Goal: Communication & Community: Answer question/provide support

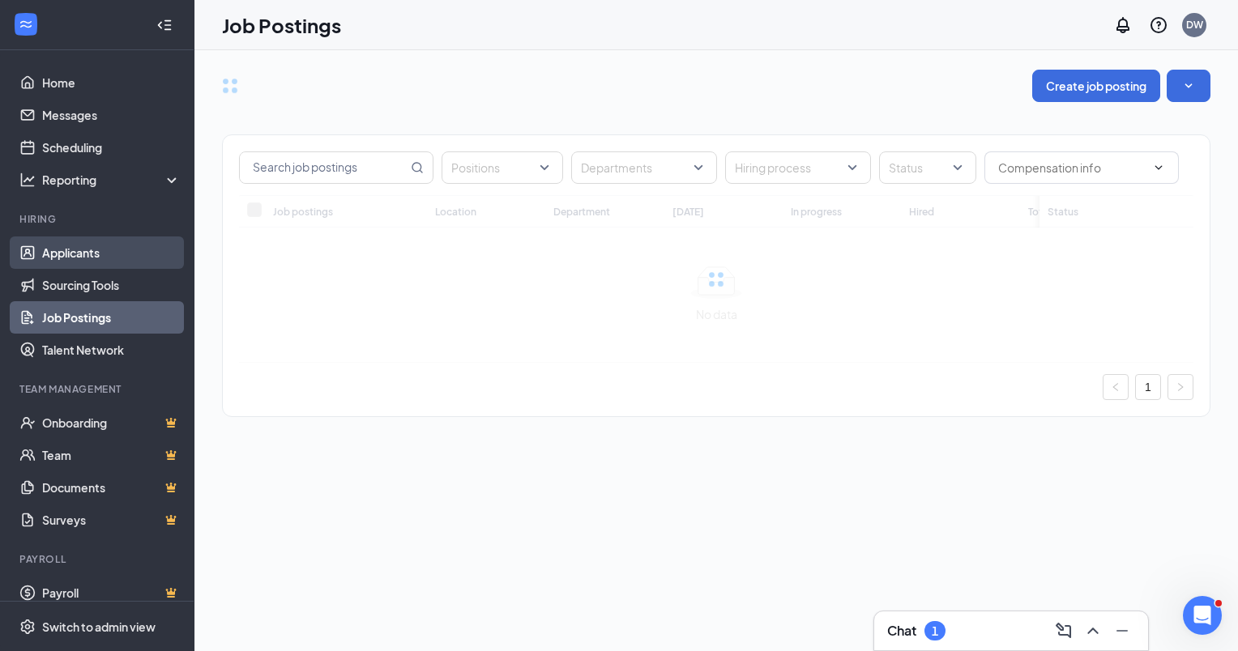
click at [75, 253] on link "Applicants" at bounding box center [111, 253] width 139 height 32
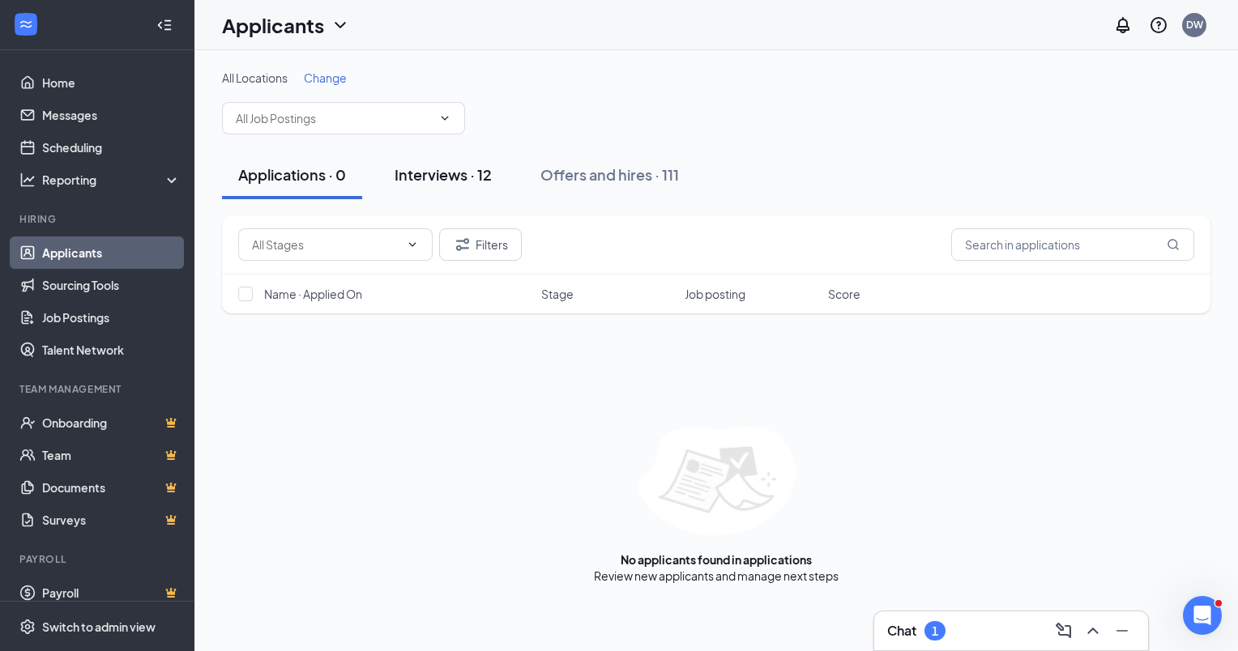
click at [436, 177] on div "Interviews · 12" at bounding box center [442, 174] width 97 height 20
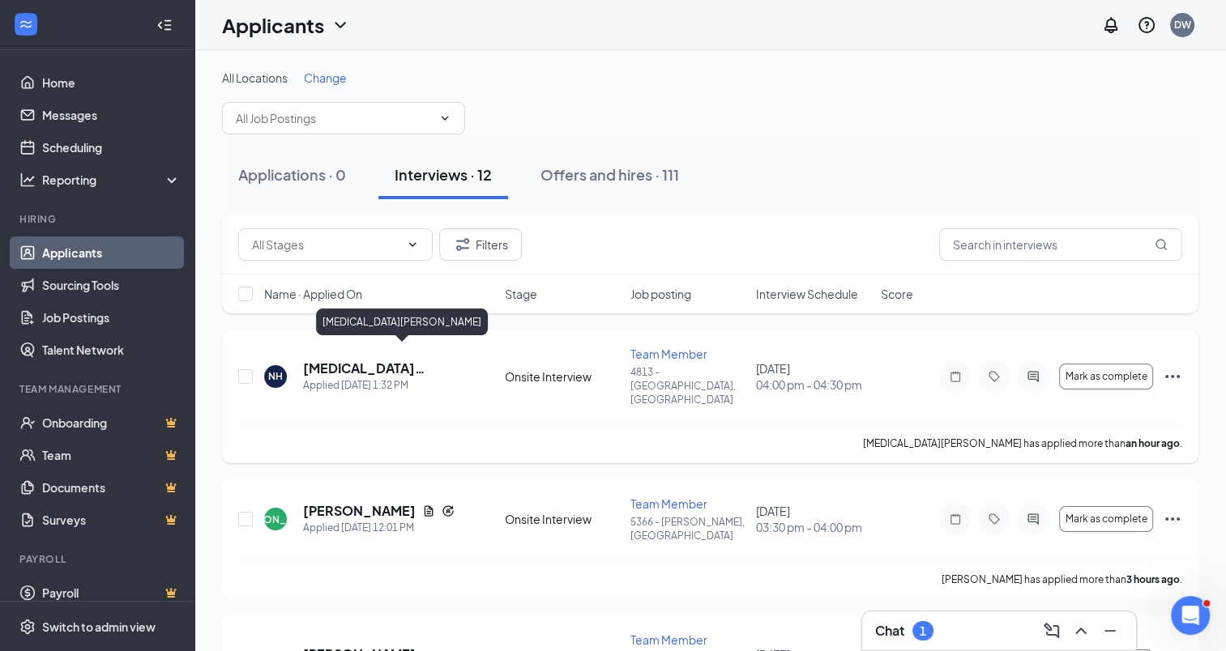
click at [359, 360] on h5 "[MEDICAL_DATA][PERSON_NAME]" at bounding box center [382, 369] width 158 height 18
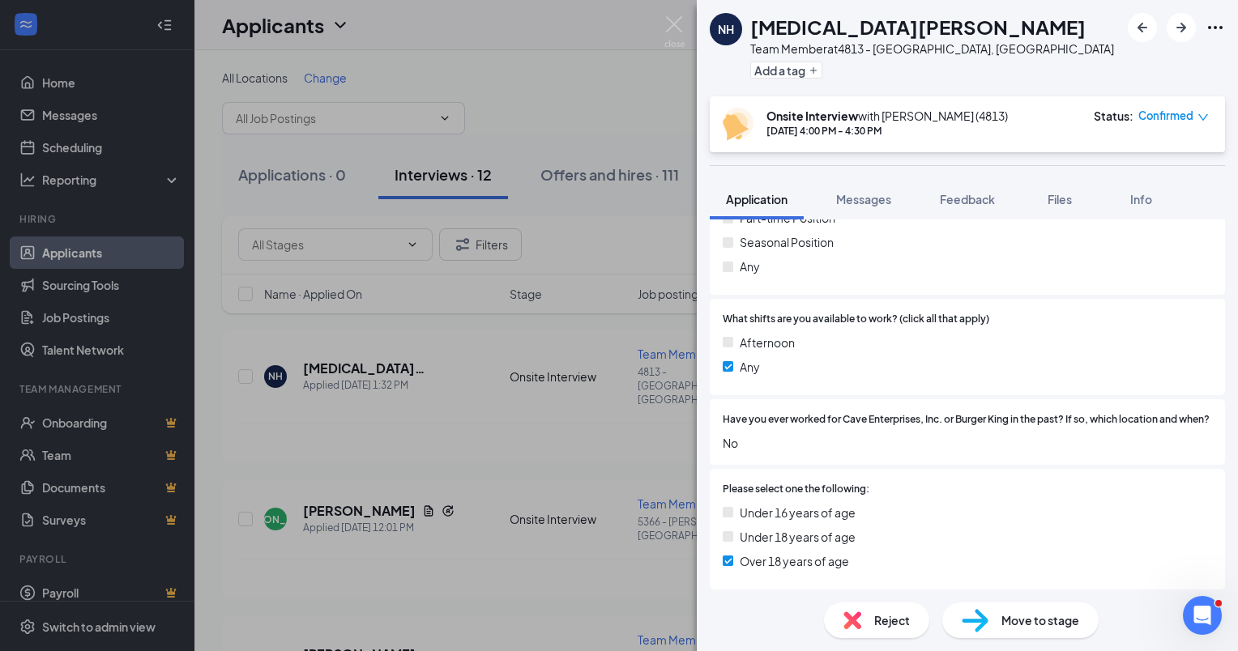
scroll to position [297, 0]
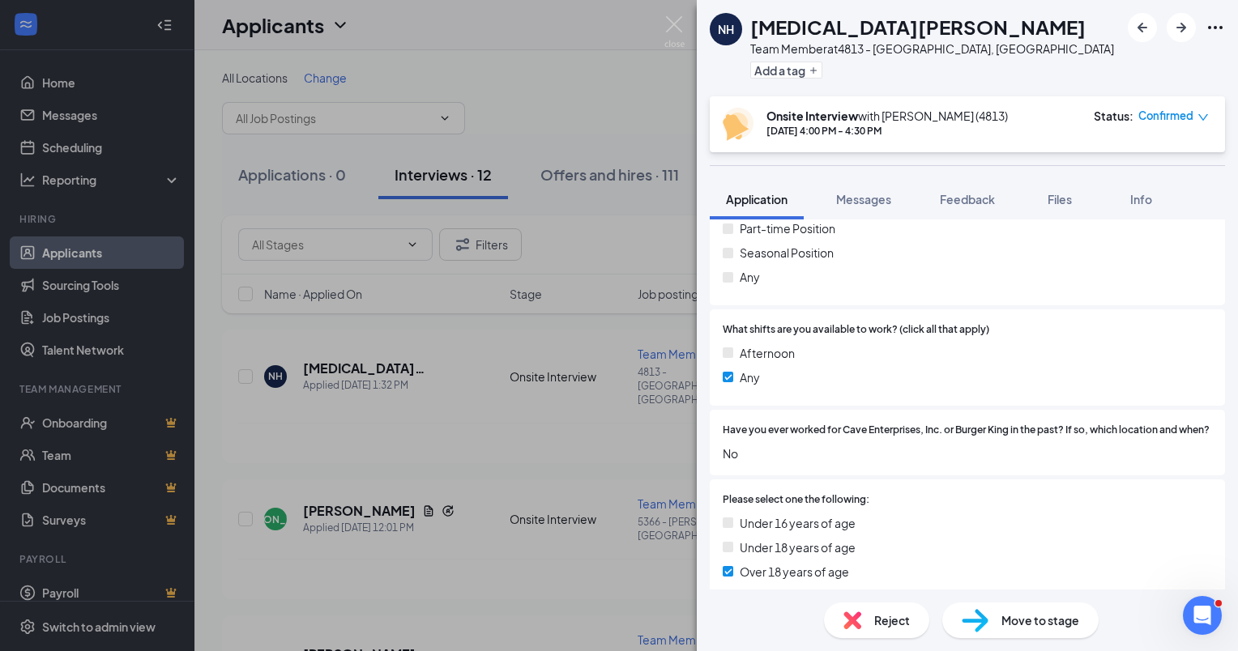
click at [494, 407] on div "NH [MEDICAL_DATA][PERSON_NAME] Team Member at 4813 - [GEOGRAPHIC_DATA], [GEOGRA…" at bounding box center [619, 325] width 1238 height 651
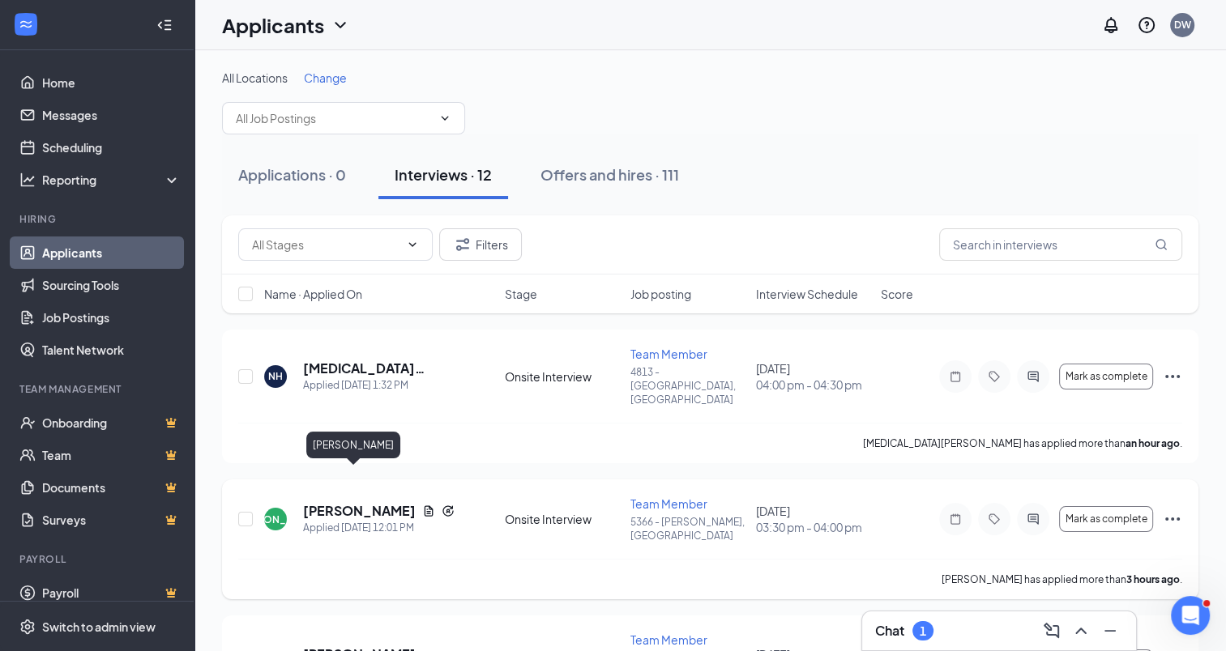
click at [350, 502] on h5 "[PERSON_NAME]" at bounding box center [359, 511] width 113 height 18
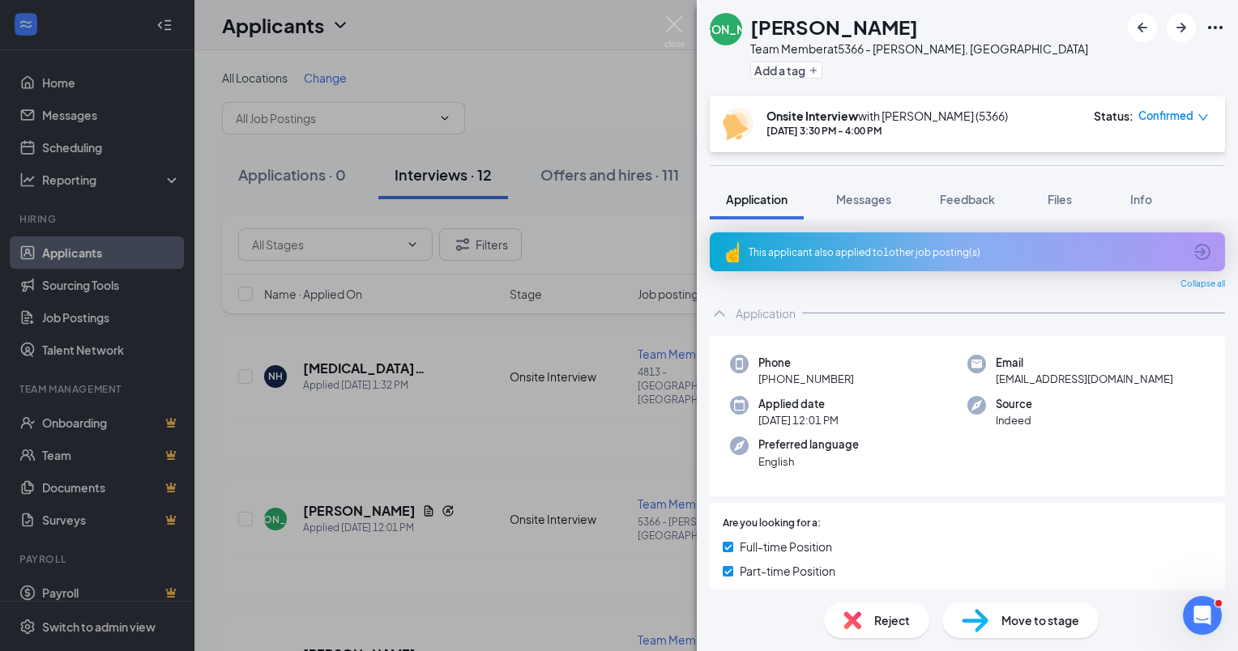
click at [467, 398] on div "[PERSON_NAME] [PERSON_NAME] Team Member at 5366 - Menasha, [GEOGRAPHIC_DATA] Ad…" at bounding box center [619, 325] width 1238 height 651
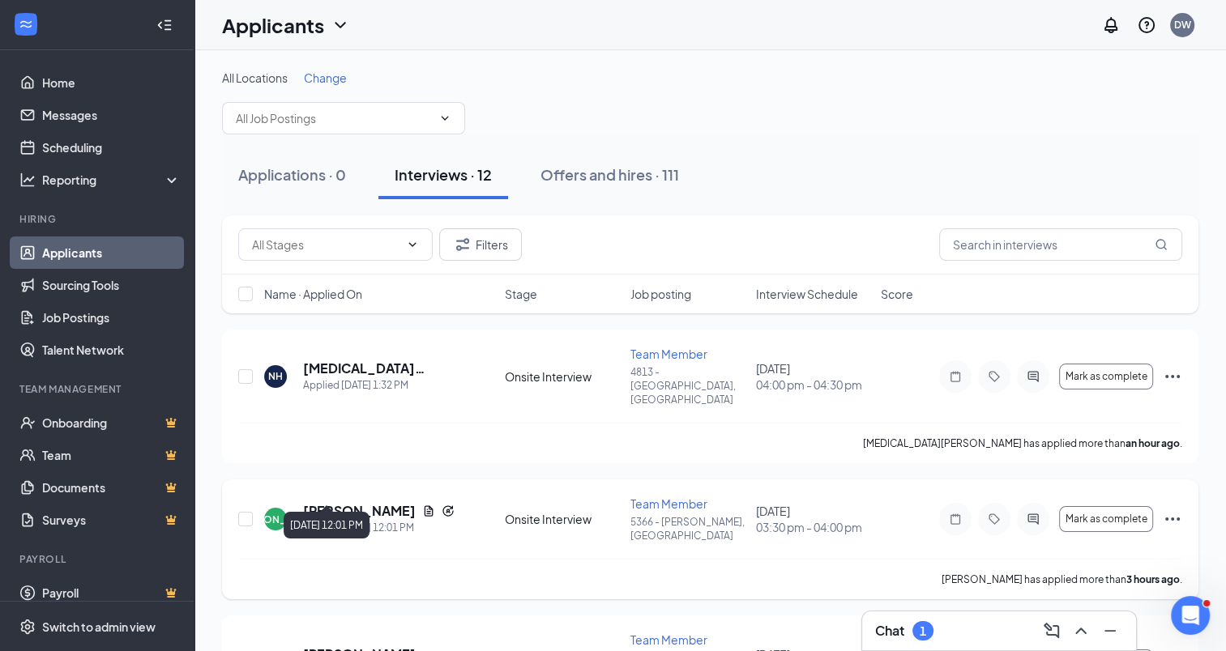
click at [353, 520] on div "Applied [DATE] 12:01 PM" at bounding box center [378, 528] width 151 height 16
click at [356, 502] on h5 "[PERSON_NAME]" at bounding box center [359, 511] width 113 height 18
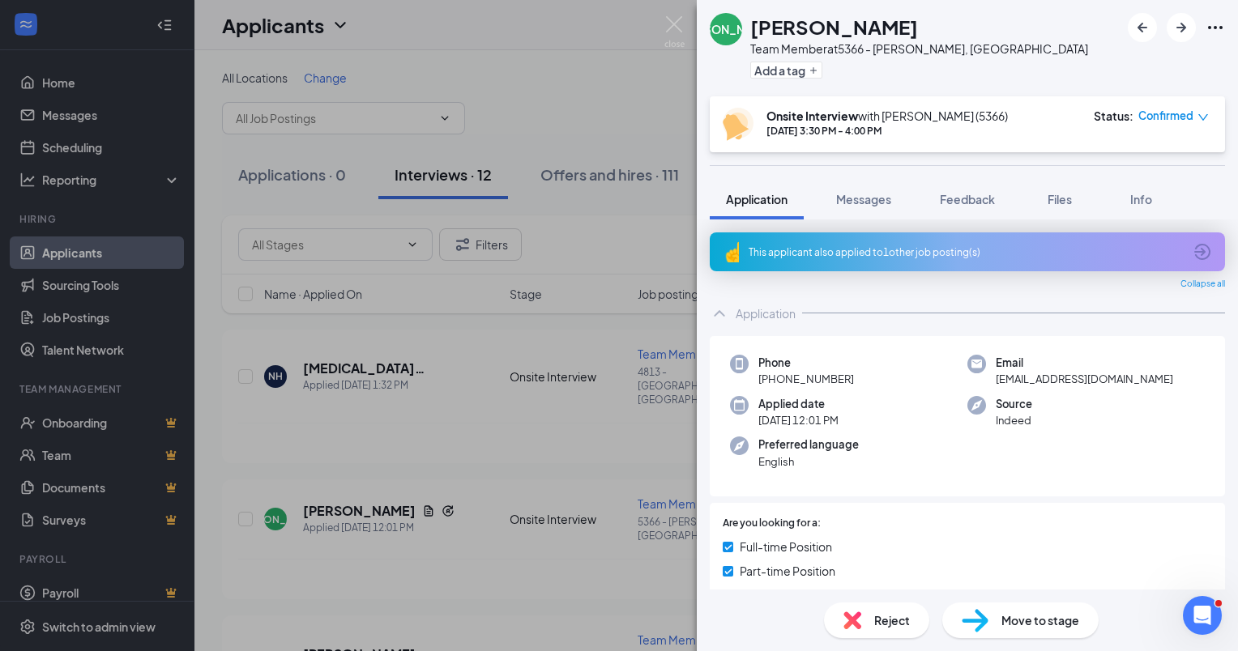
click at [891, 253] on div "This applicant also applied to 1 other job posting(s)" at bounding box center [965, 252] width 434 height 14
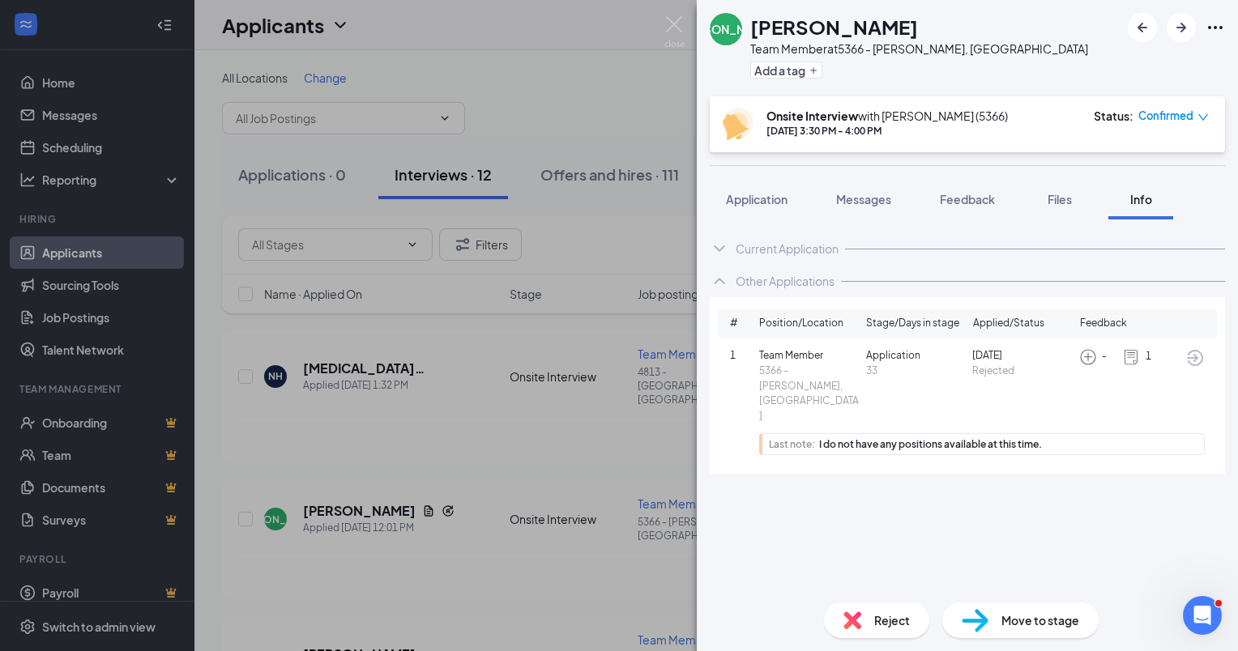
click at [557, 414] on div "[PERSON_NAME] [PERSON_NAME] Team Member at 5366 - [GEOGRAPHIC_DATA], [GEOGRAPHI…" at bounding box center [619, 325] width 1238 height 651
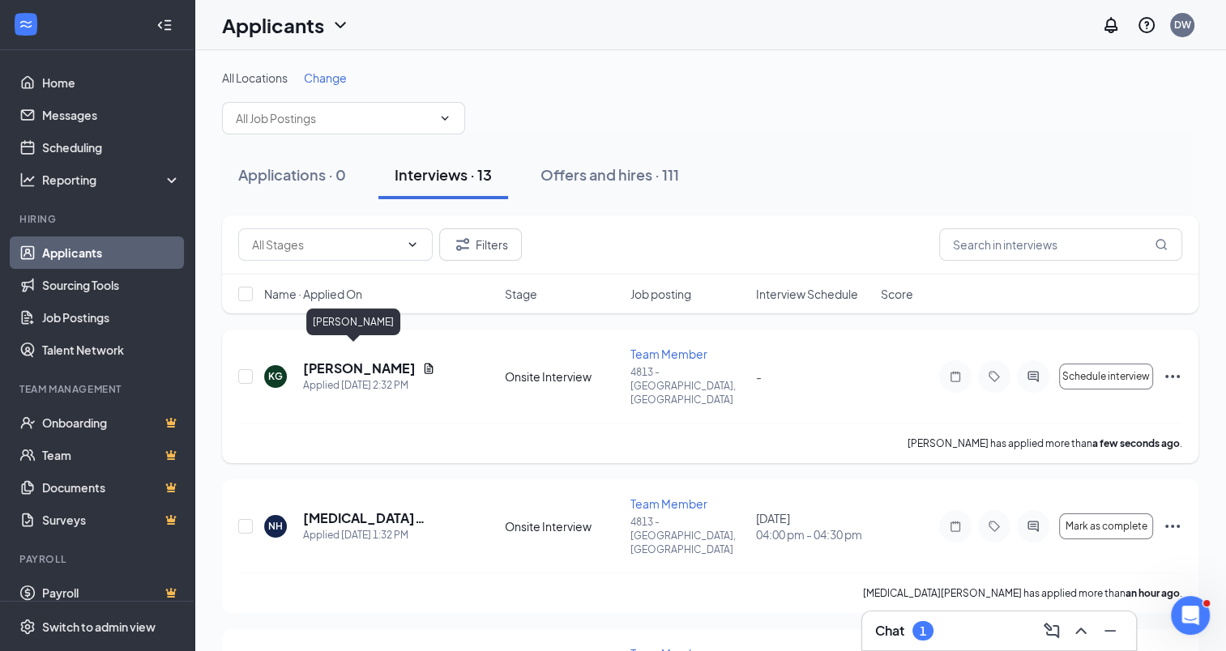
click at [371, 360] on h5 "[PERSON_NAME]" at bounding box center [359, 369] width 113 height 18
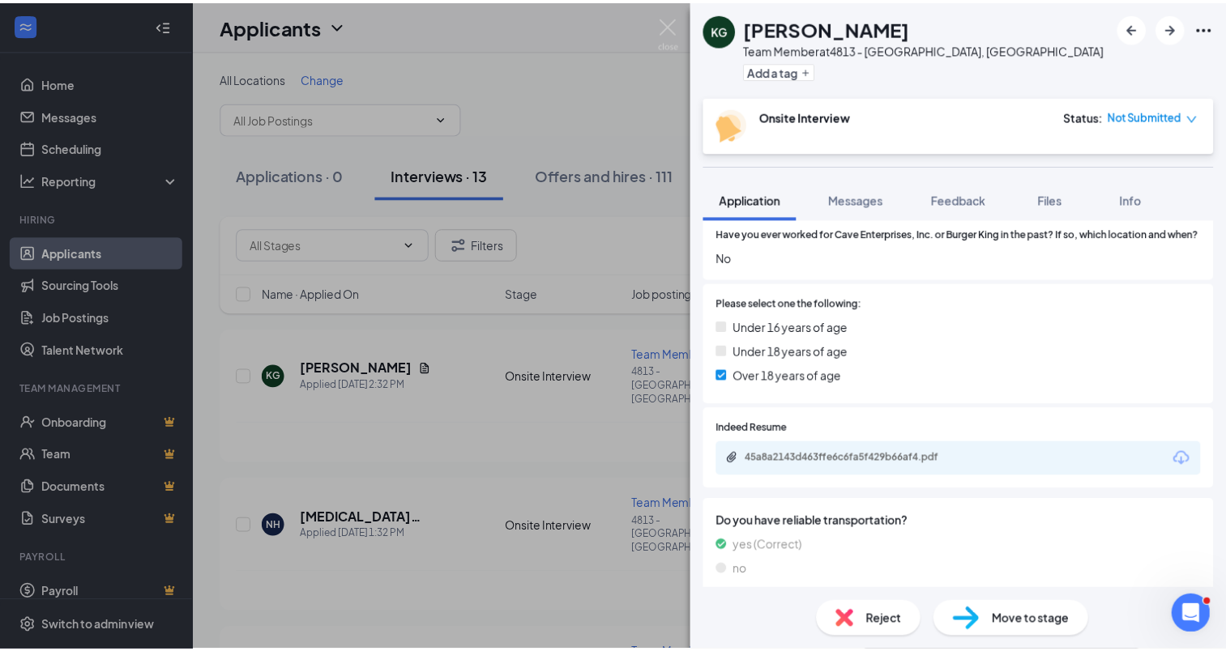
scroll to position [567, 0]
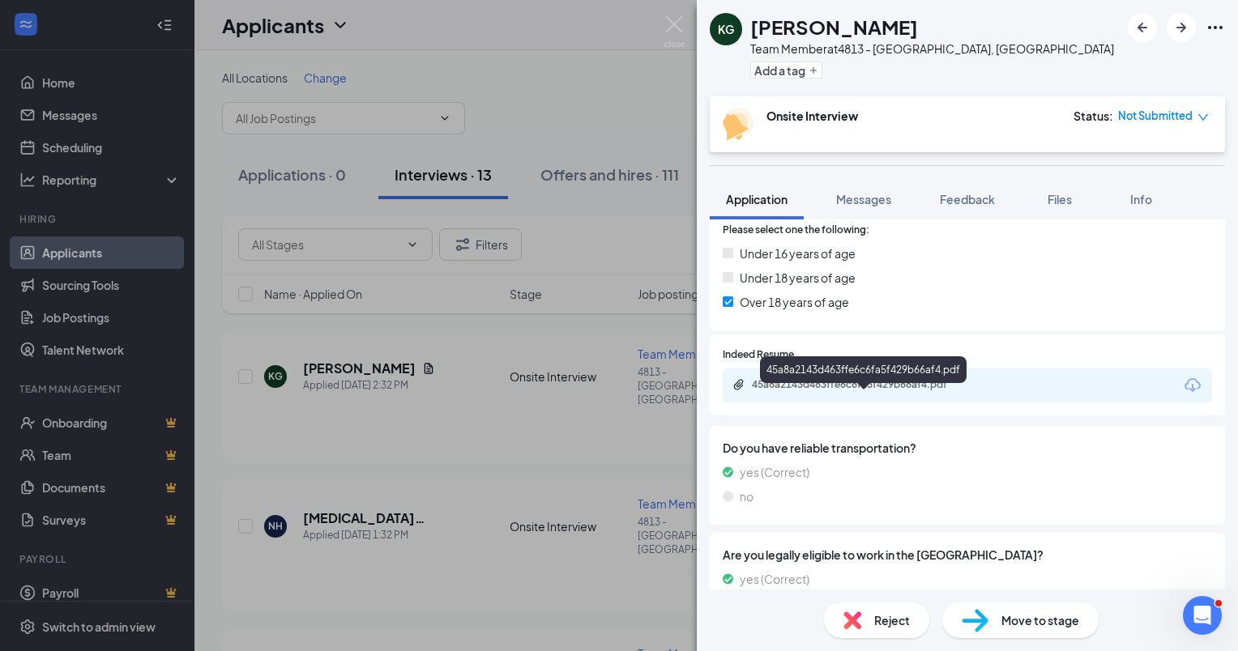
click at [889, 391] on div "45a8a2143d463ffe6c6fa5f429b66af4.pdf" at bounding box center [865, 384] width 227 height 13
click at [450, 318] on div "KG [PERSON_NAME] Team Member at 4813 - [GEOGRAPHIC_DATA], [GEOGRAPHIC_DATA] Add…" at bounding box center [619, 325] width 1238 height 651
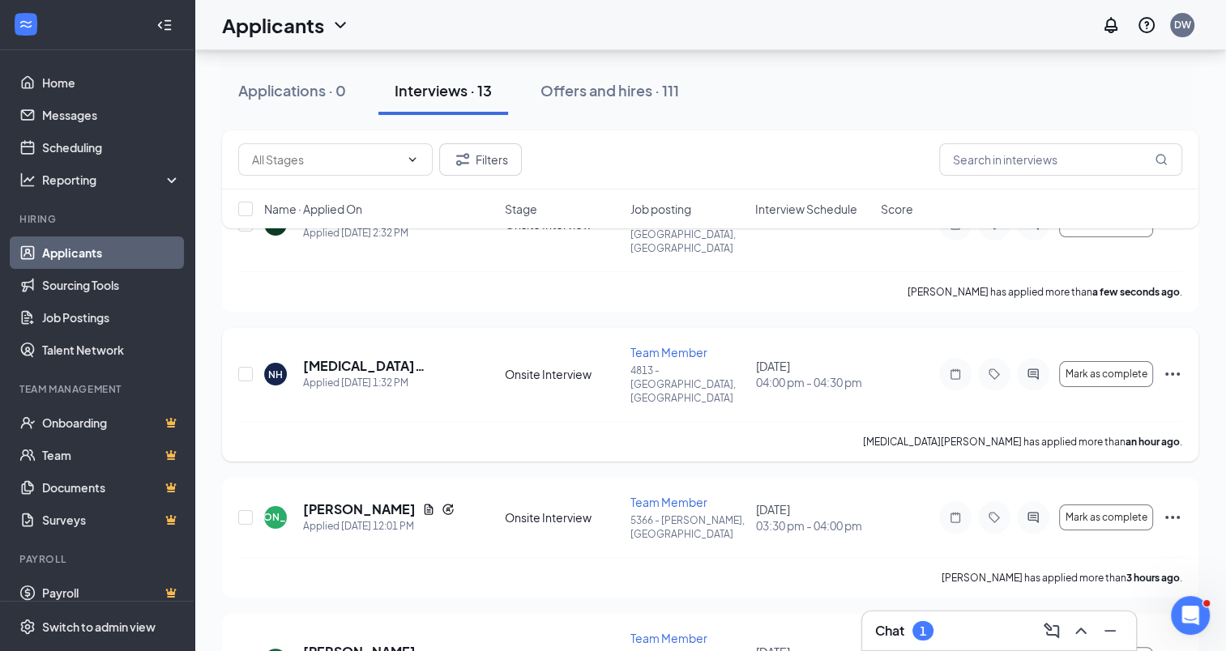
scroll to position [162, 0]
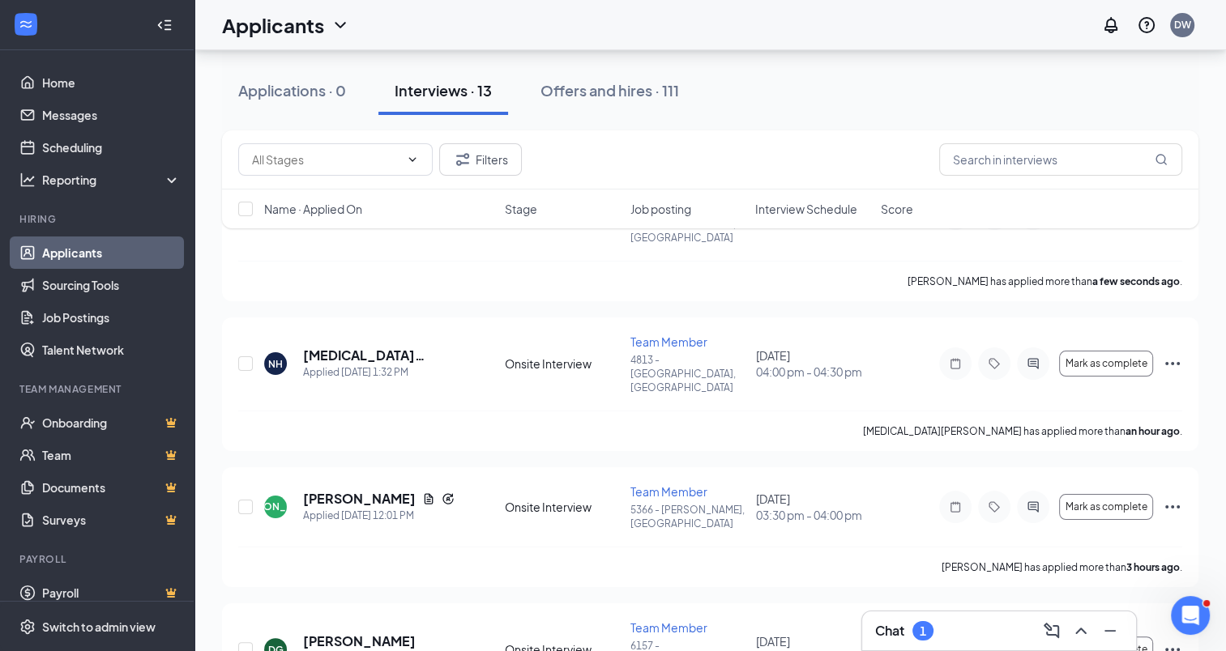
click at [925, 632] on div "1" at bounding box center [922, 632] width 6 height 14
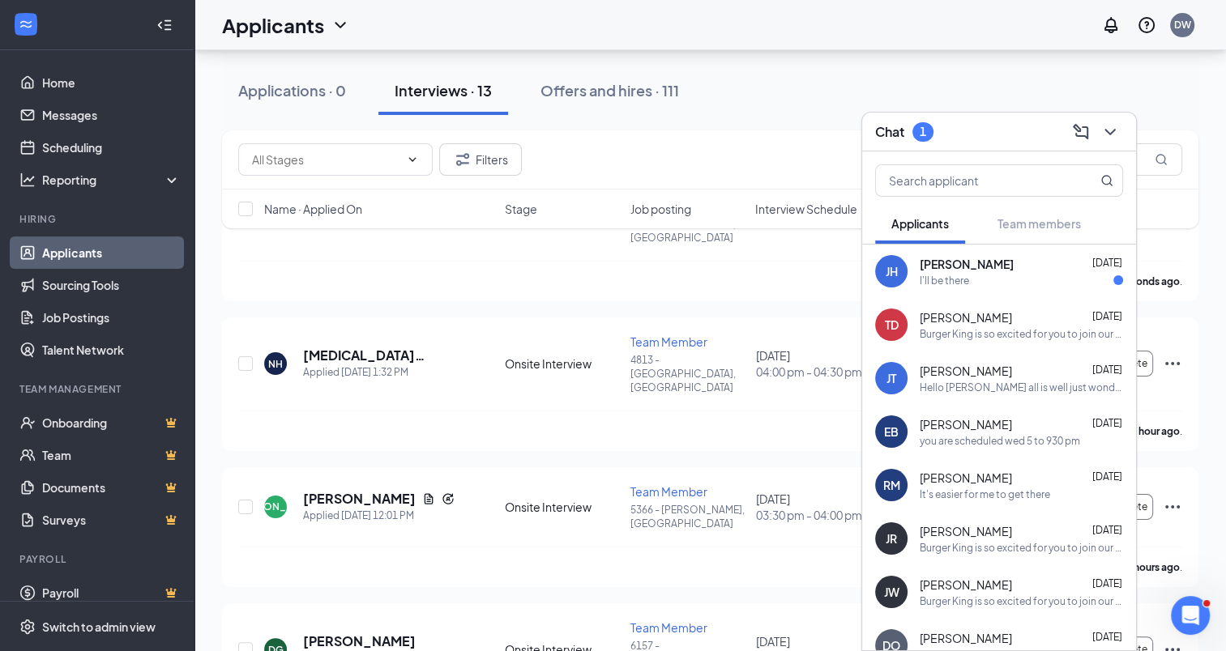
click at [1011, 282] on div "I'll be there" at bounding box center [1020, 281] width 203 height 14
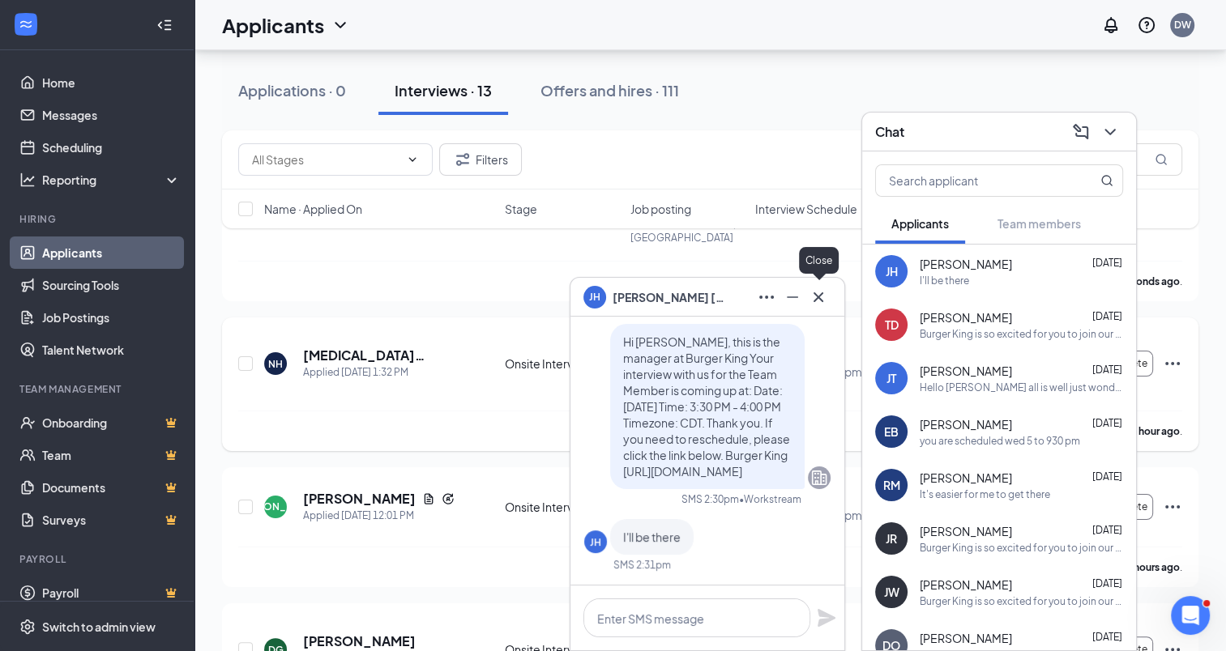
drag, startPoint x: 816, startPoint y: 301, endPoint x: 833, endPoint y: 291, distance: 19.3
click at [822, 296] on icon "Cross" at bounding box center [817, 297] width 19 height 19
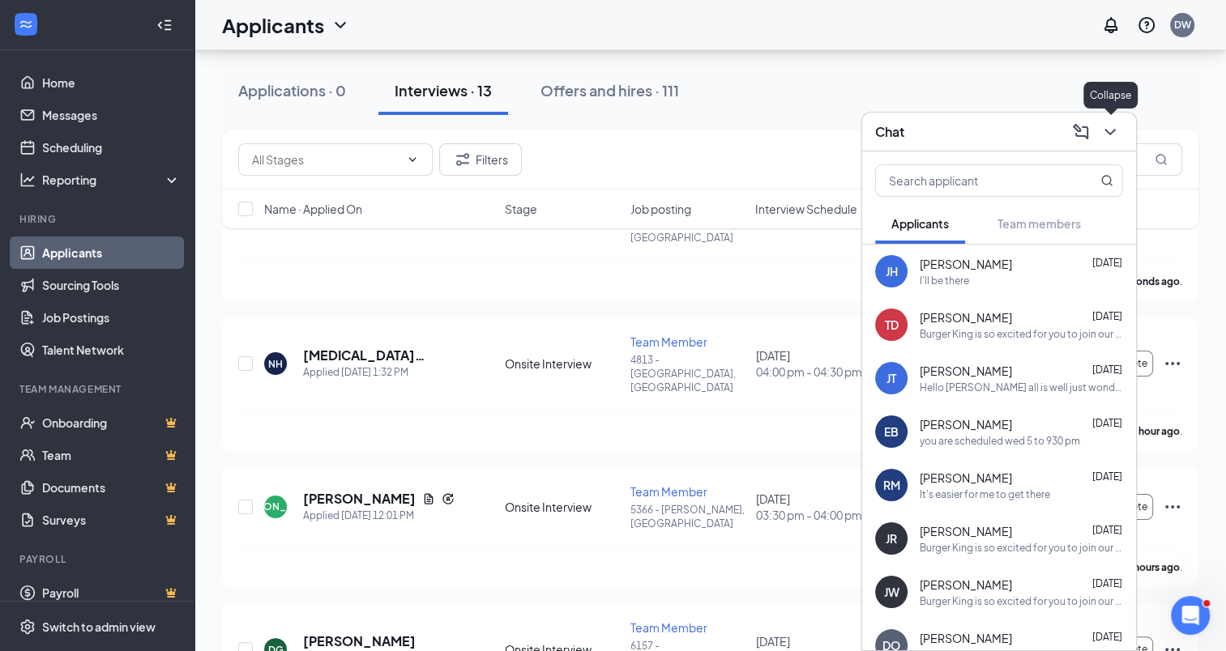
drag, startPoint x: 1111, startPoint y: 130, endPoint x: 1007, endPoint y: 185, distance: 117.4
click at [1110, 130] on icon "ChevronDown" at bounding box center [1109, 131] width 19 height 19
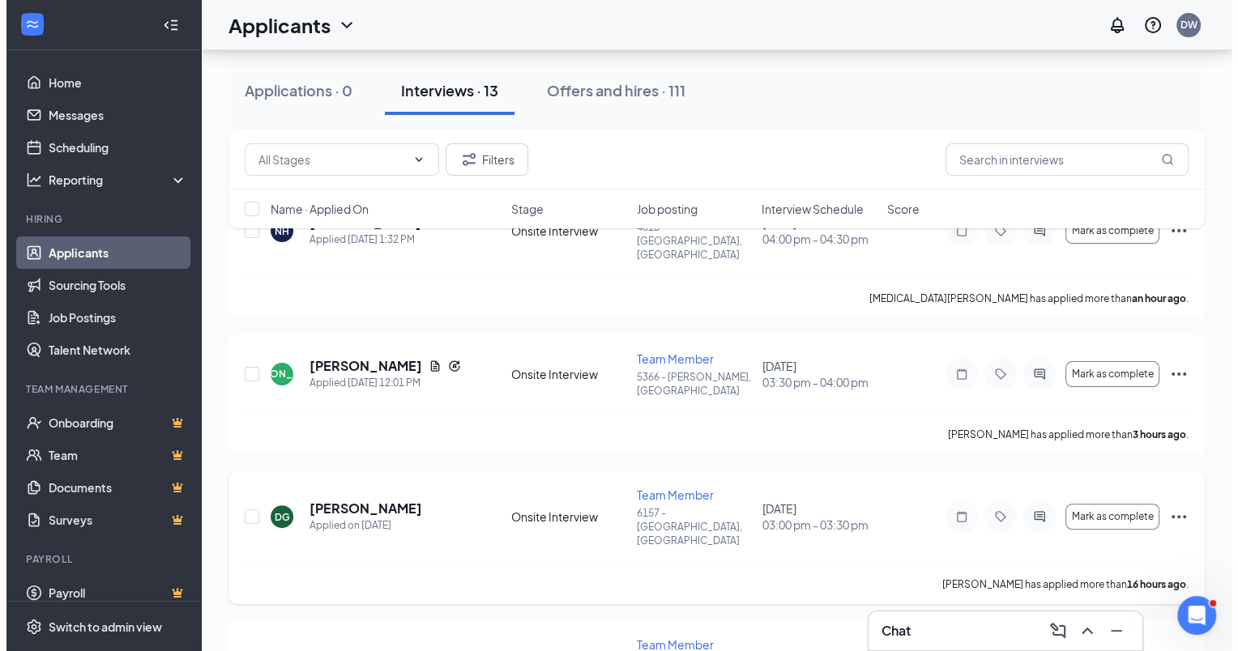
scroll to position [324, 0]
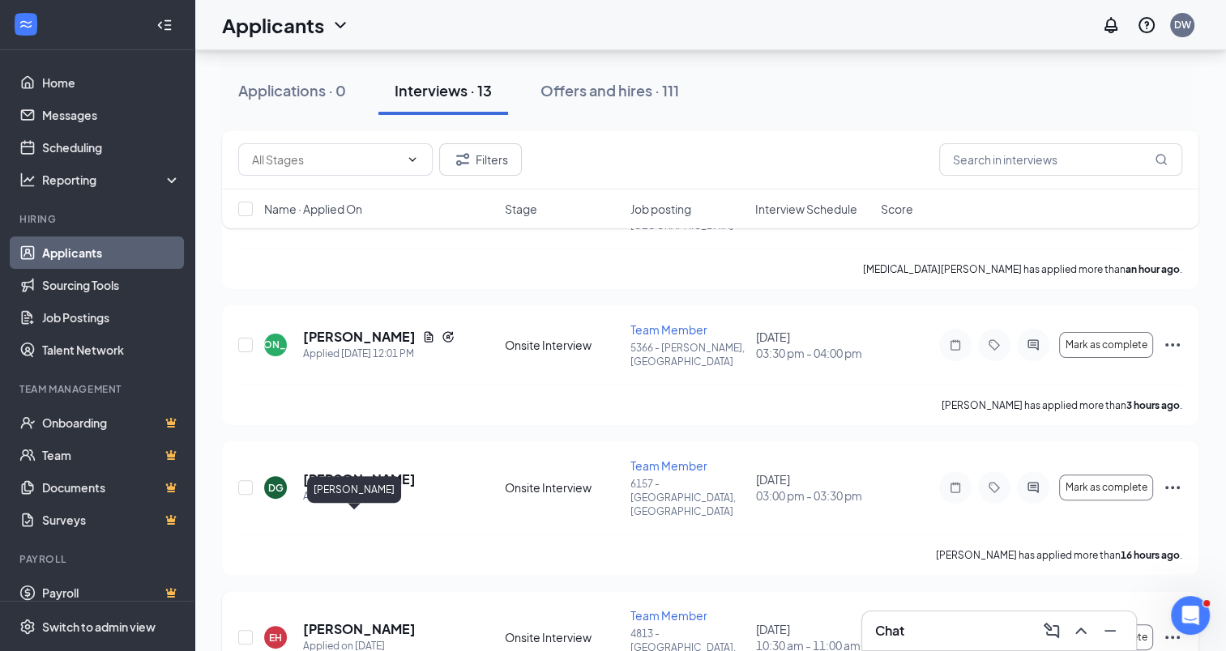
click at [326, 620] on h5 "[PERSON_NAME]" at bounding box center [359, 629] width 113 height 18
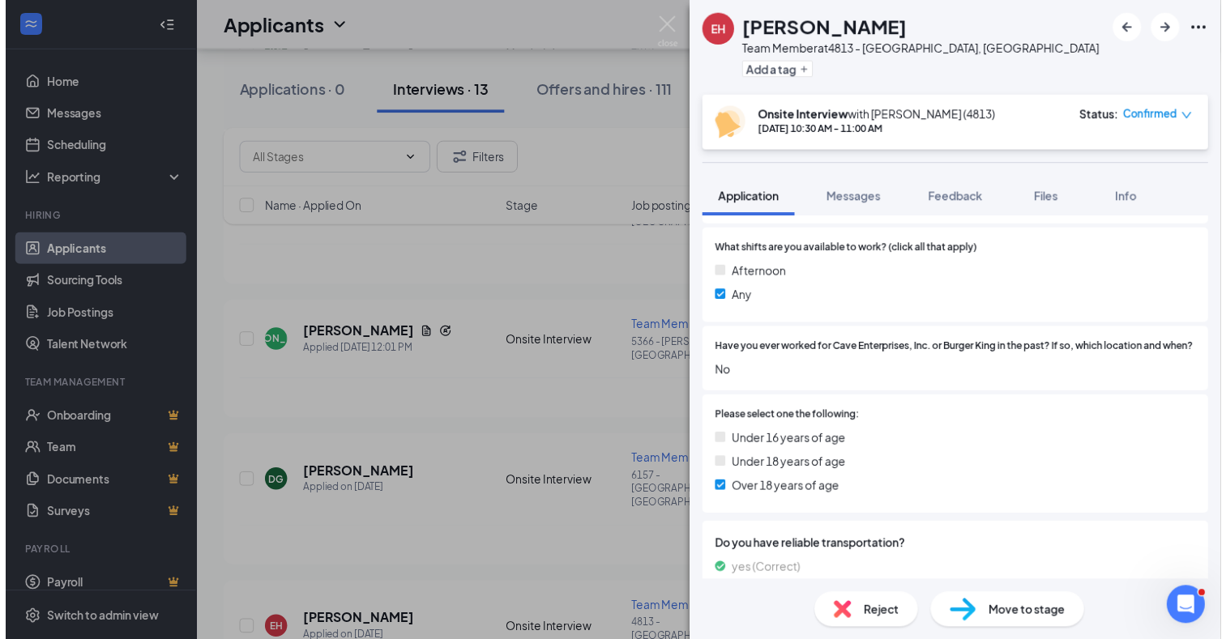
scroll to position [405, 0]
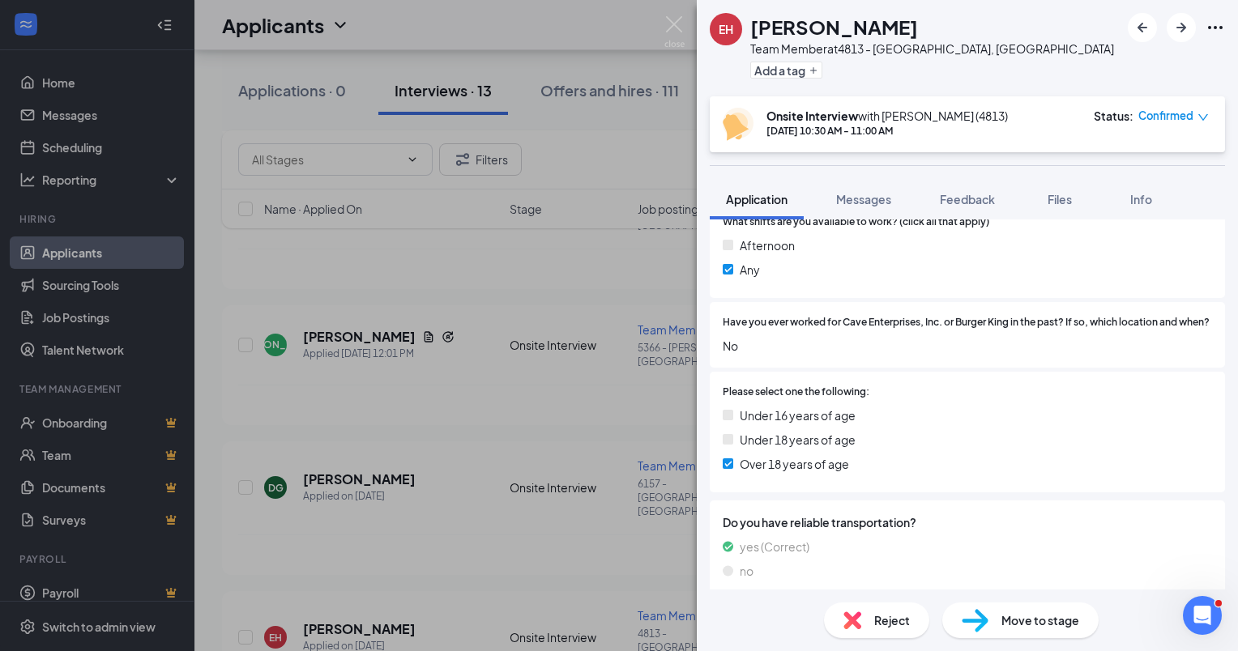
click at [518, 461] on div "EH [PERSON_NAME] Team Member at 4813 - [GEOGRAPHIC_DATA], [GEOGRAPHIC_DATA] Add…" at bounding box center [619, 325] width 1238 height 651
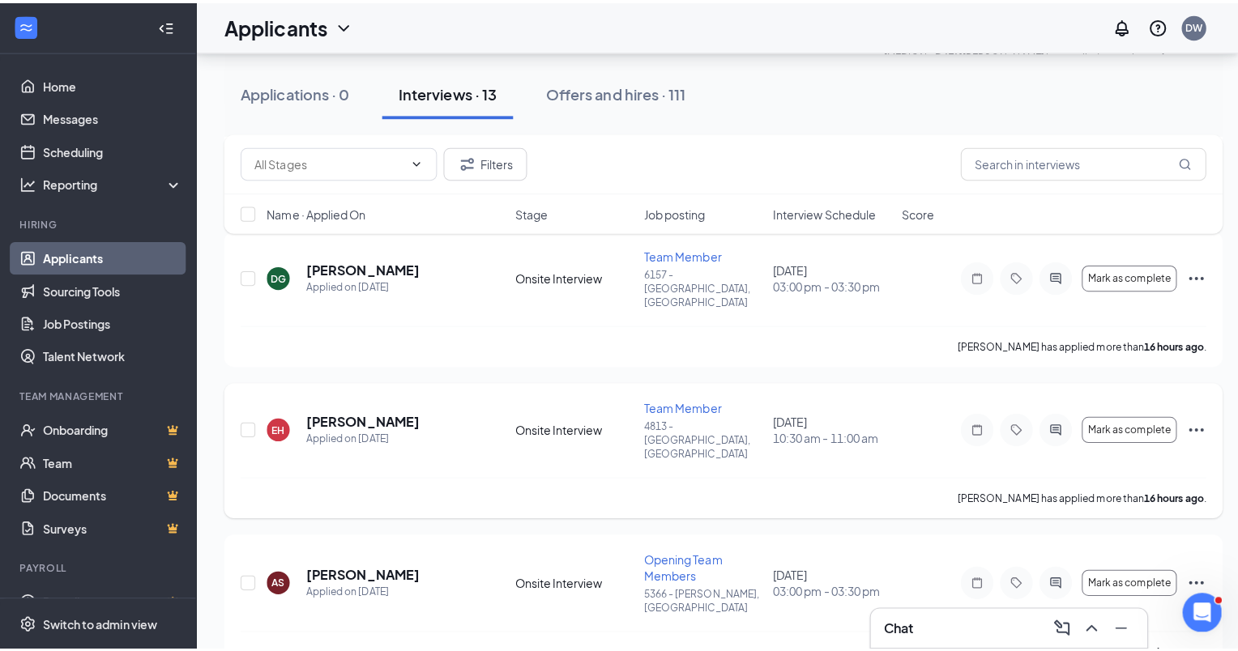
scroll to position [567, 0]
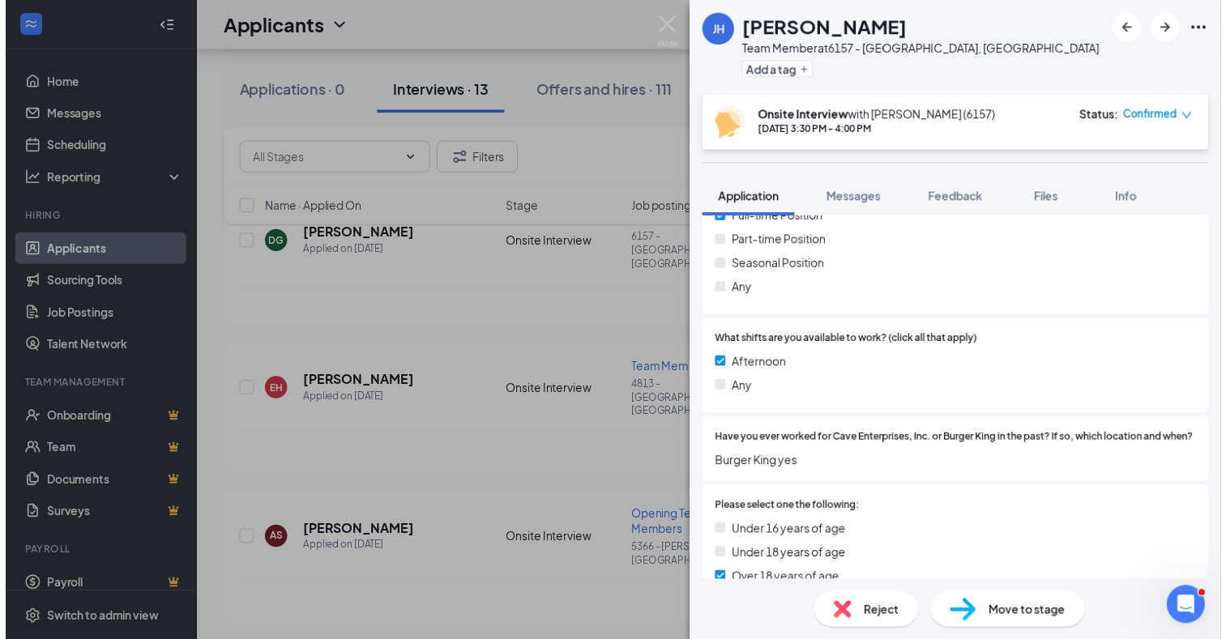
scroll to position [324, 0]
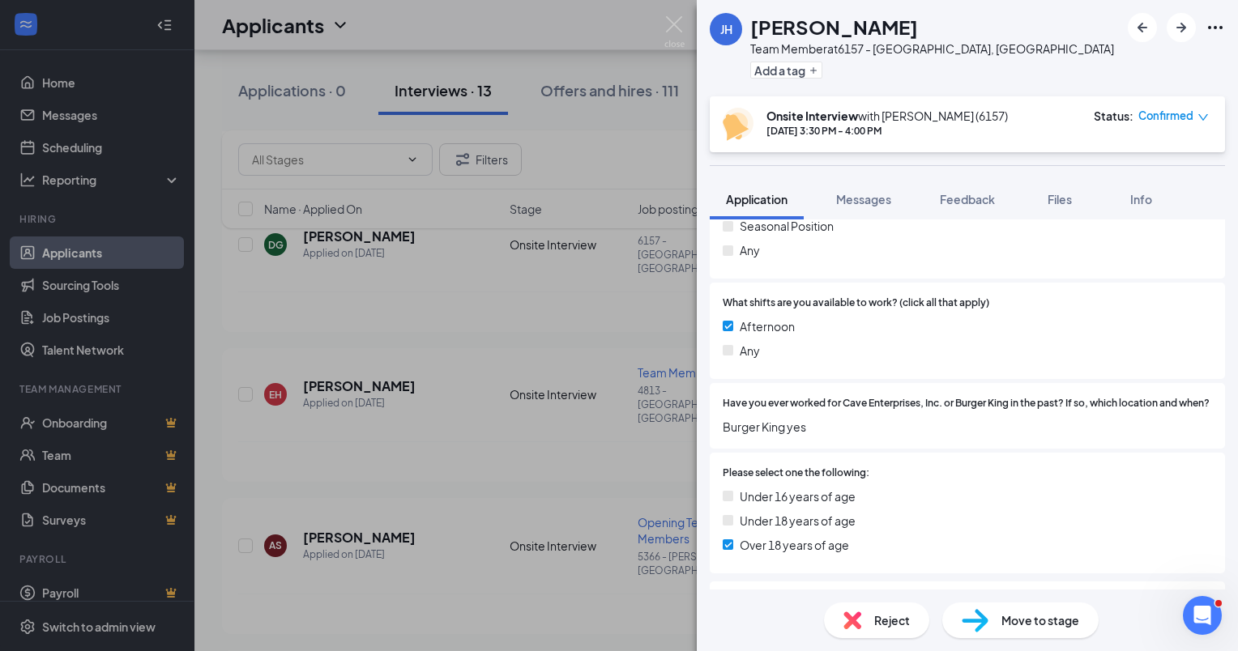
click at [497, 459] on div "[PERSON_NAME] Team Member at 6157 - [GEOGRAPHIC_DATA], [GEOGRAPHIC_DATA] Add a …" at bounding box center [619, 325] width 1238 height 651
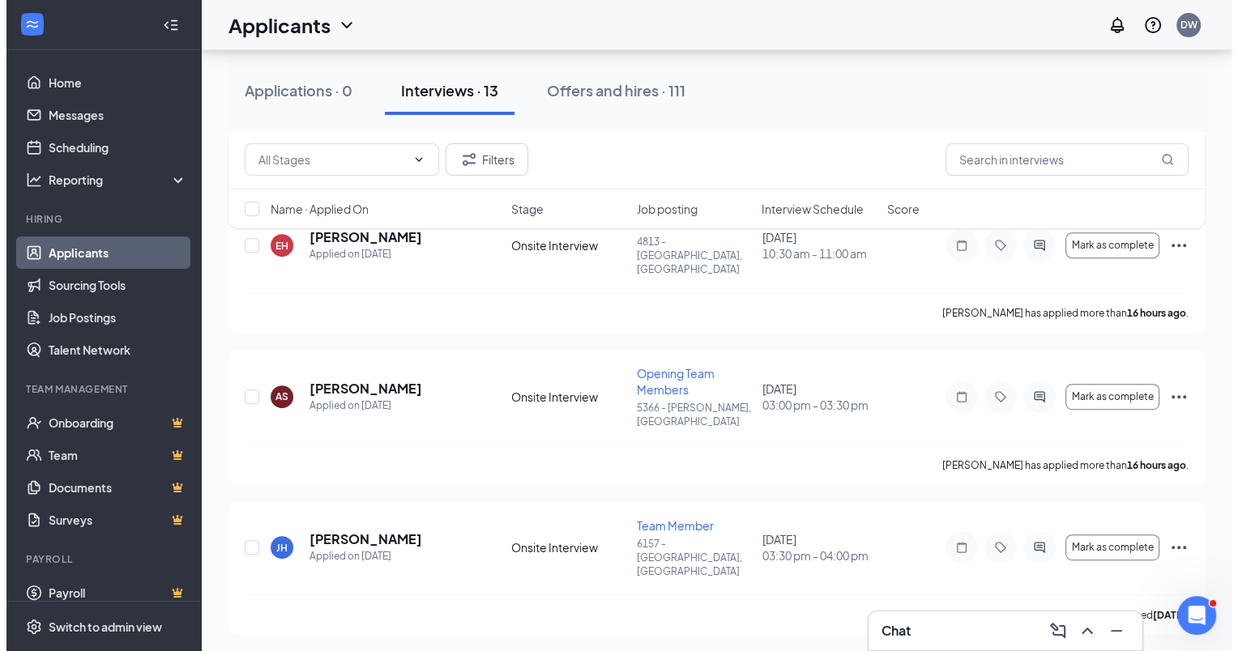
scroll to position [677, 0]
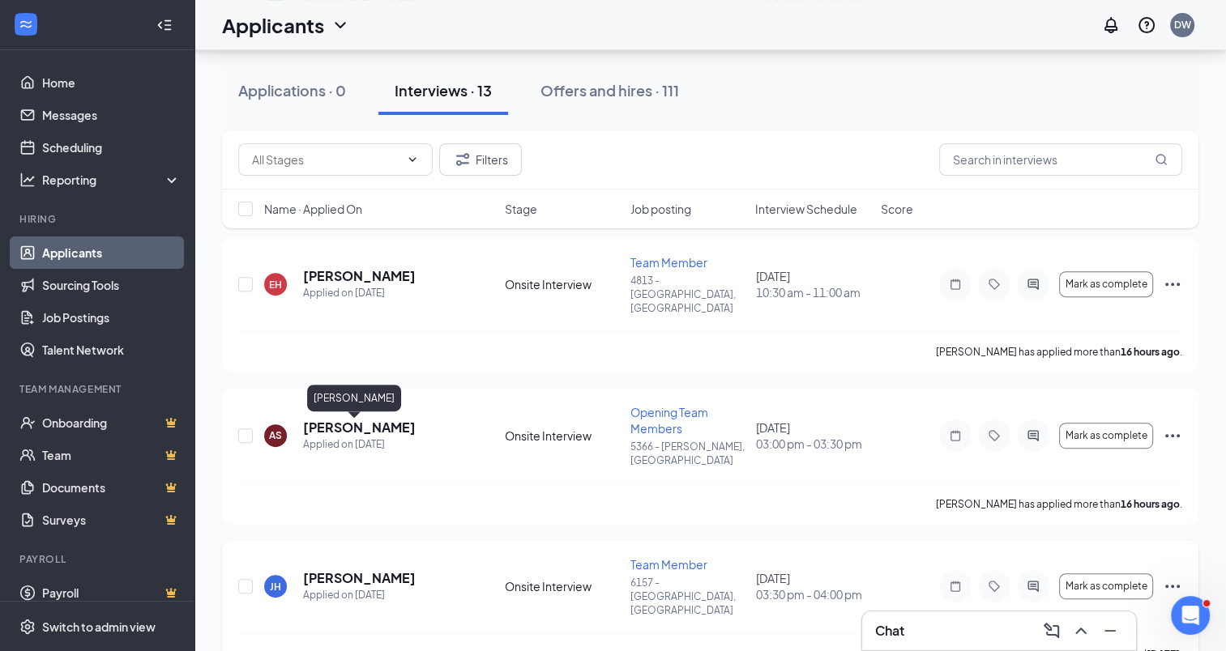
click at [355, 569] on h5 "[PERSON_NAME]" at bounding box center [359, 578] width 113 height 18
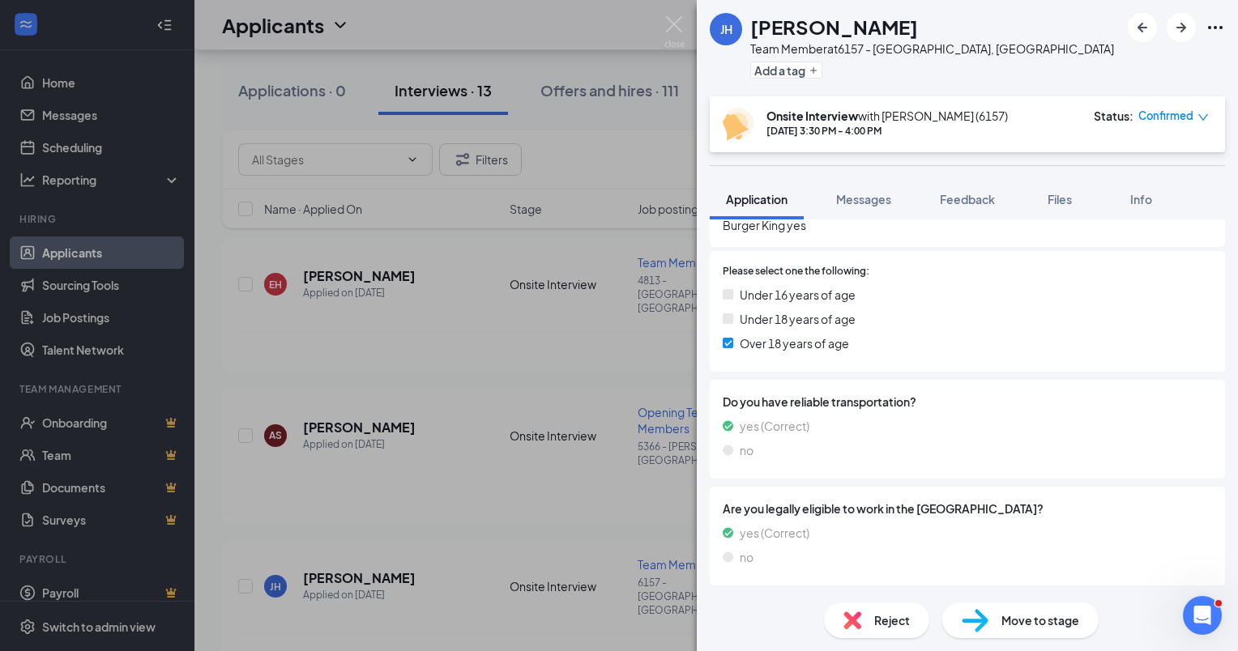
scroll to position [540, 0]
click at [476, 456] on div "[PERSON_NAME] Team Member at 6157 - [GEOGRAPHIC_DATA], [GEOGRAPHIC_DATA] Add a …" at bounding box center [619, 325] width 1238 height 651
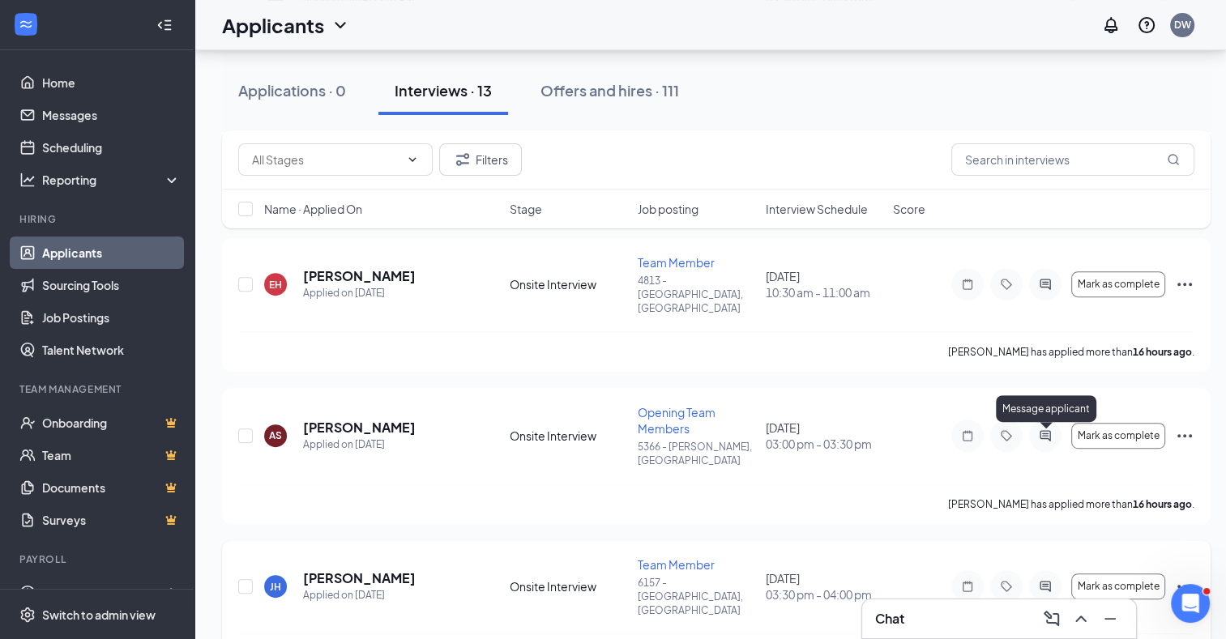
click at [1044, 582] on icon "ActiveChat" at bounding box center [1044, 587] width 11 height 11
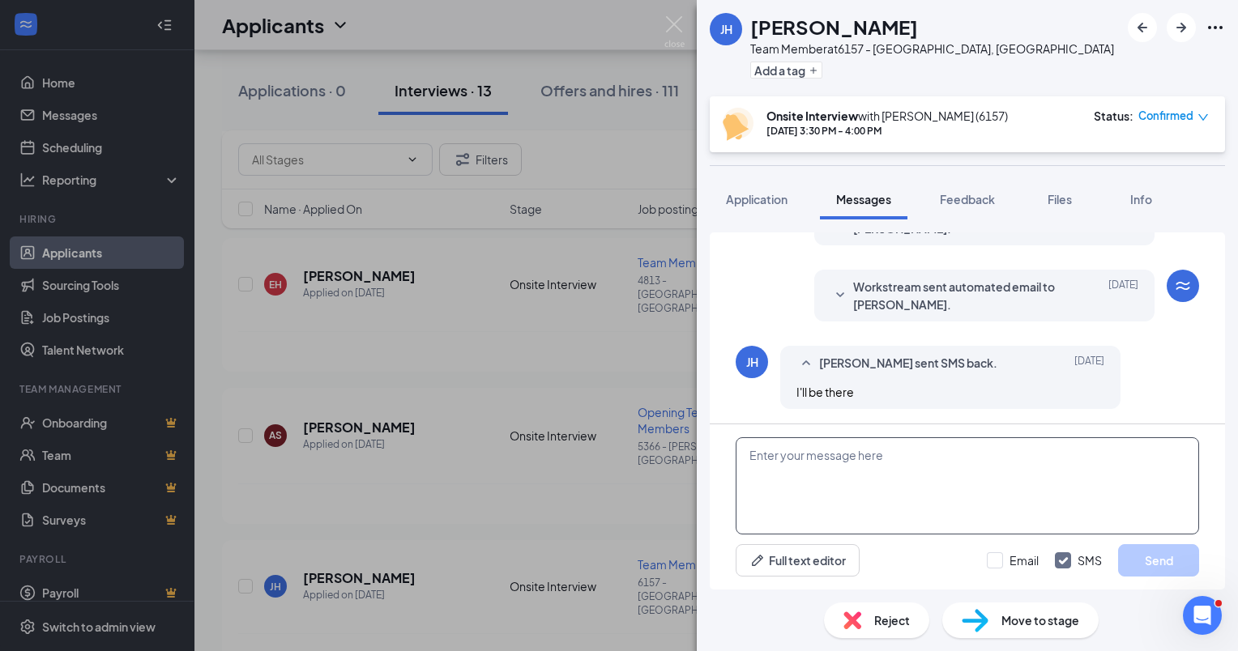
scroll to position [493, 0]
drag, startPoint x: 873, startPoint y: 454, endPoint x: 902, endPoint y: 456, distance: 29.3
click at [875, 454] on textarea at bounding box center [966, 485] width 463 height 97
click at [846, 456] on textarea "good afternoon" at bounding box center [966, 485] width 463 height 97
type textarea "good afternoon at which Burger King did you work at?"
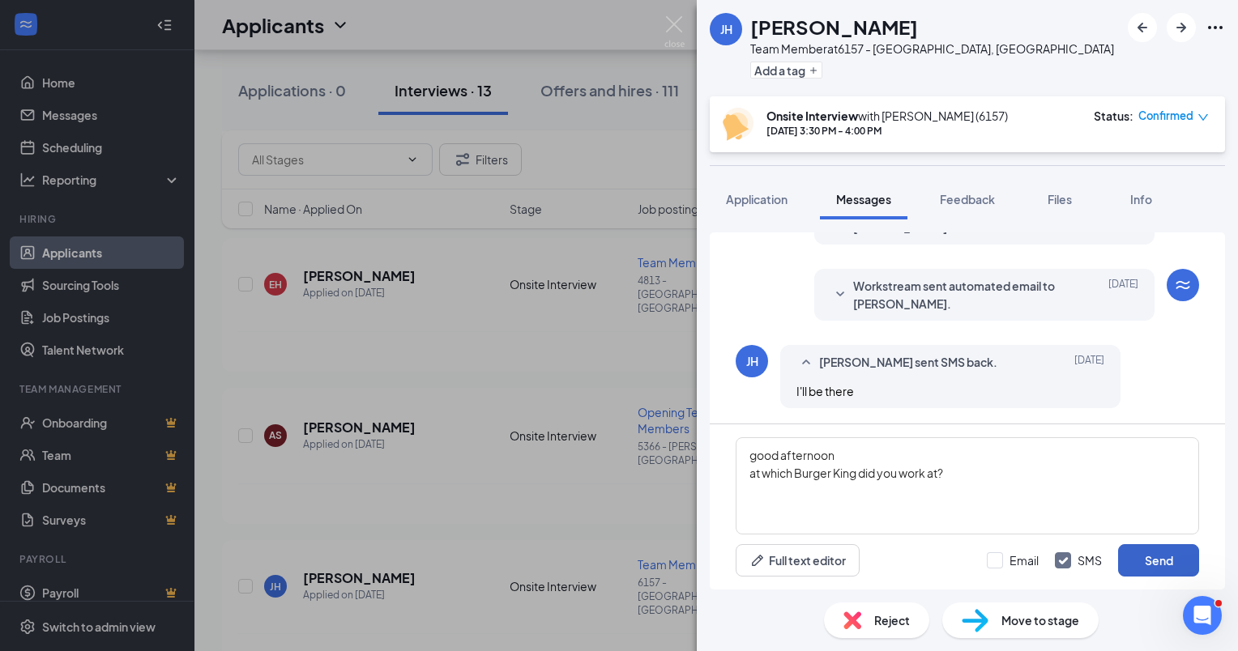
drag, startPoint x: 1149, startPoint y: 561, endPoint x: 1134, endPoint y: 550, distance: 18.5
click at [1149, 561] on button "Send" at bounding box center [1158, 560] width 81 height 32
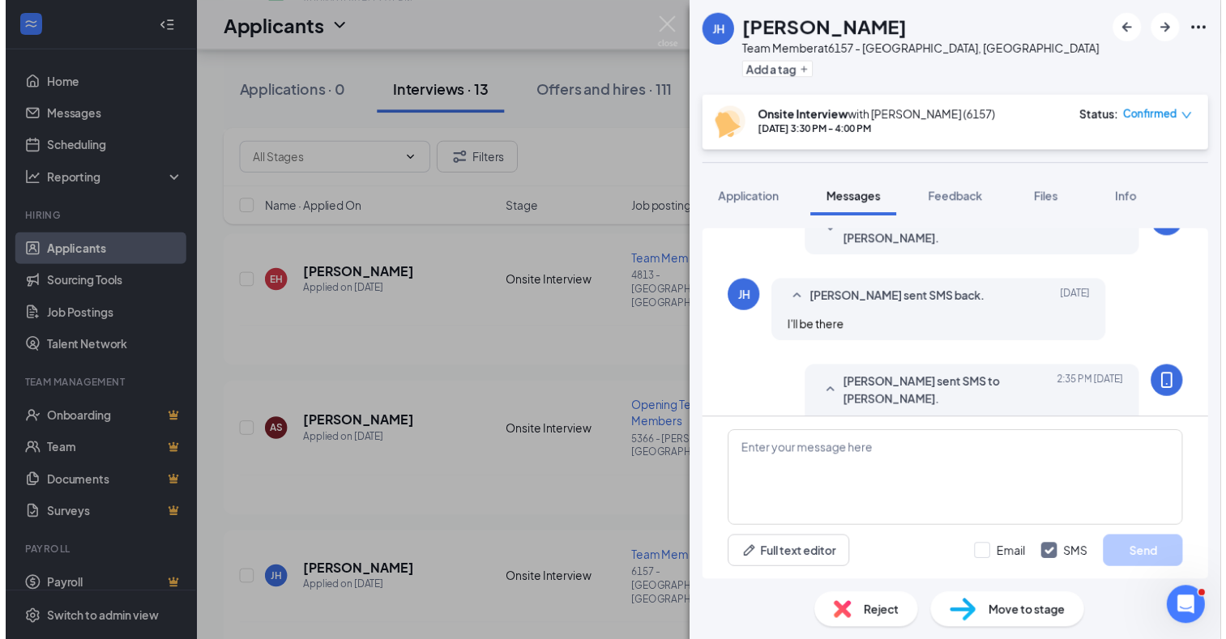
scroll to position [599, 0]
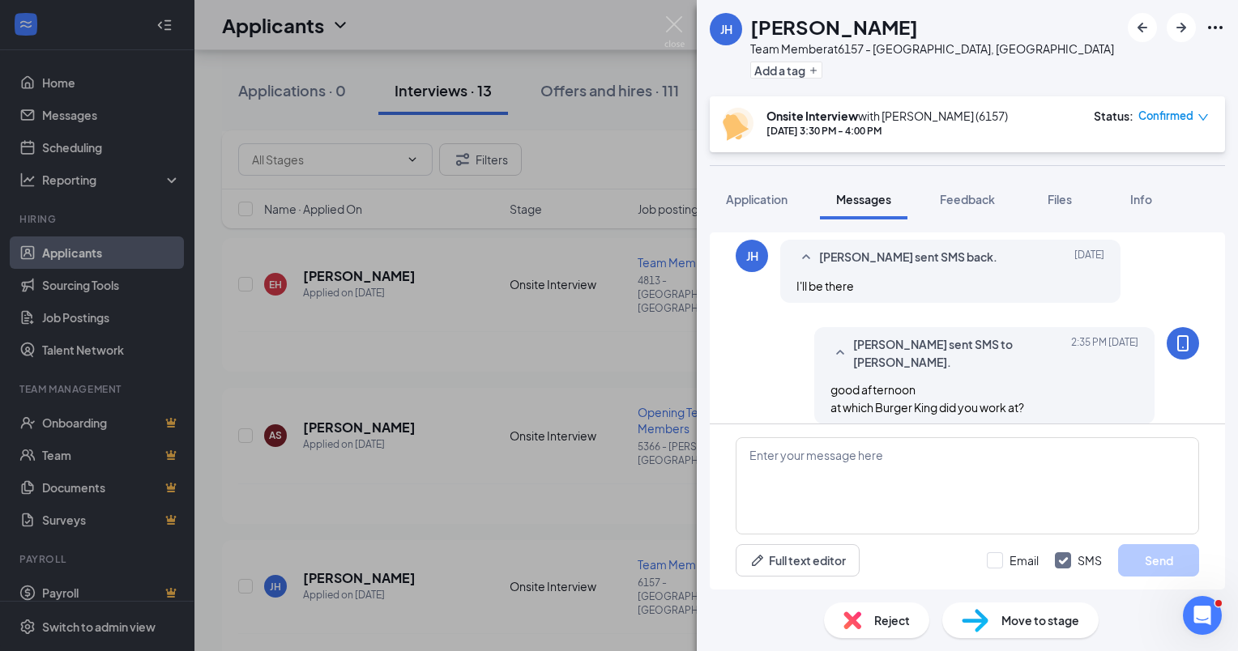
click at [509, 379] on div "[PERSON_NAME] Team Member at 6157 - [GEOGRAPHIC_DATA], [GEOGRAPHIC_DATA] Add a …" at bounding box center [619, 325] width 1238 height 651
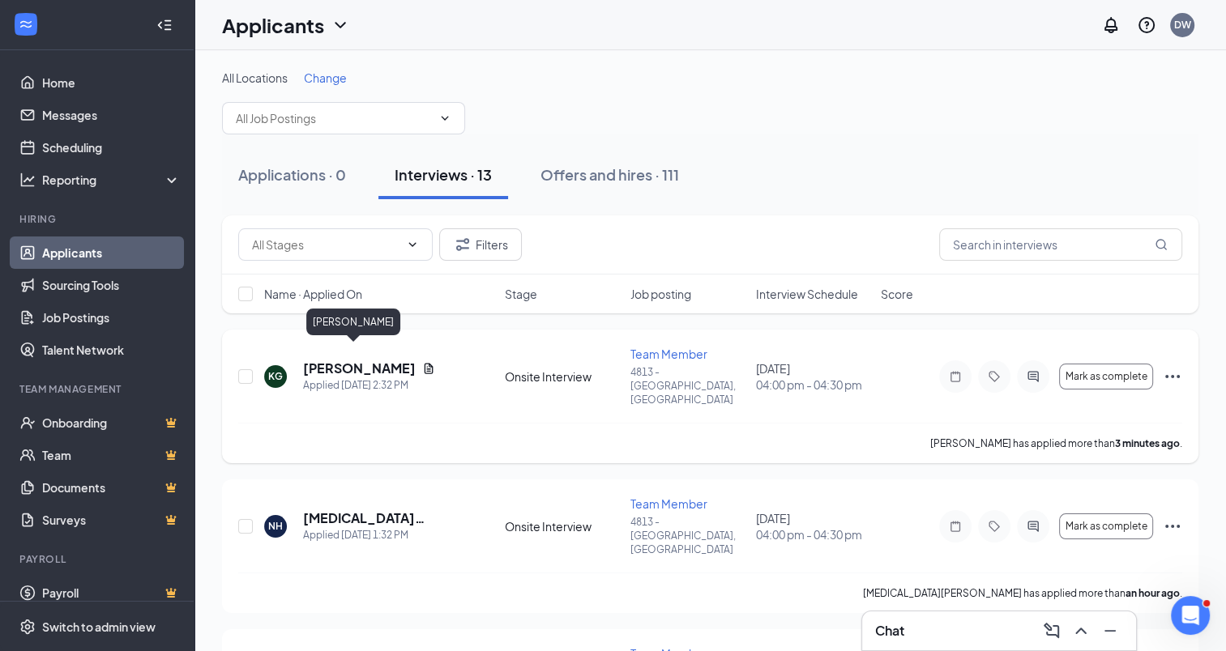
click at [350, 360] on h5 "[PERSON_NAME]" at bounding box center [359, 369] width 113 height 18
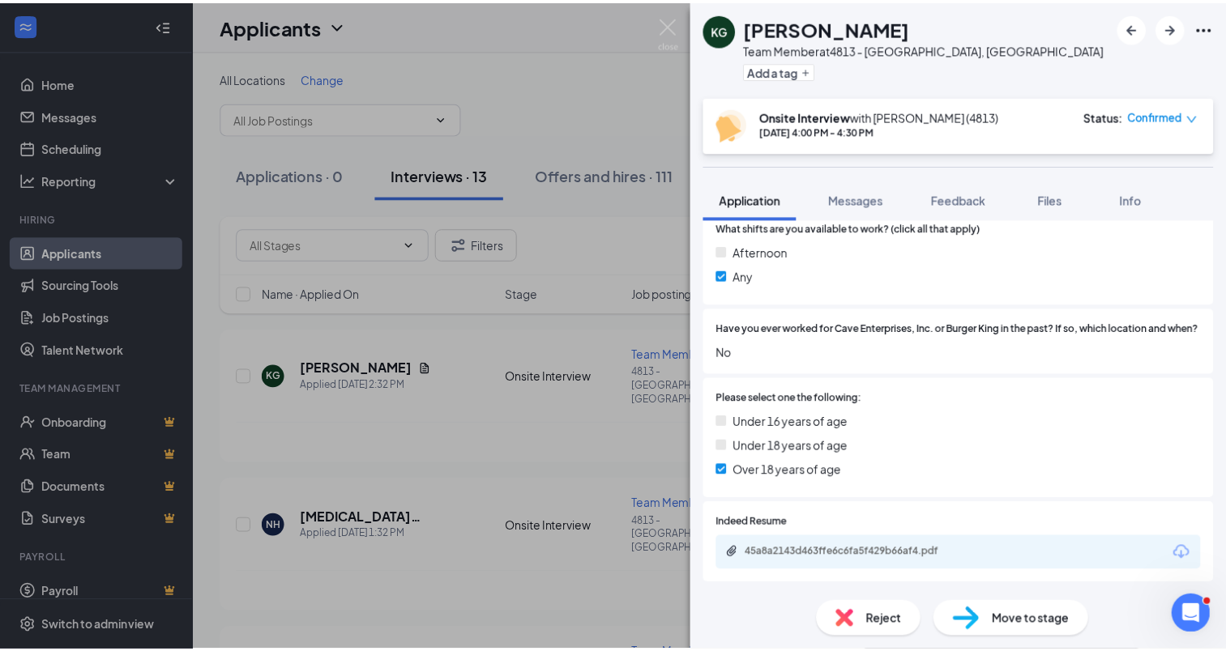
scroll to position [405, 0]
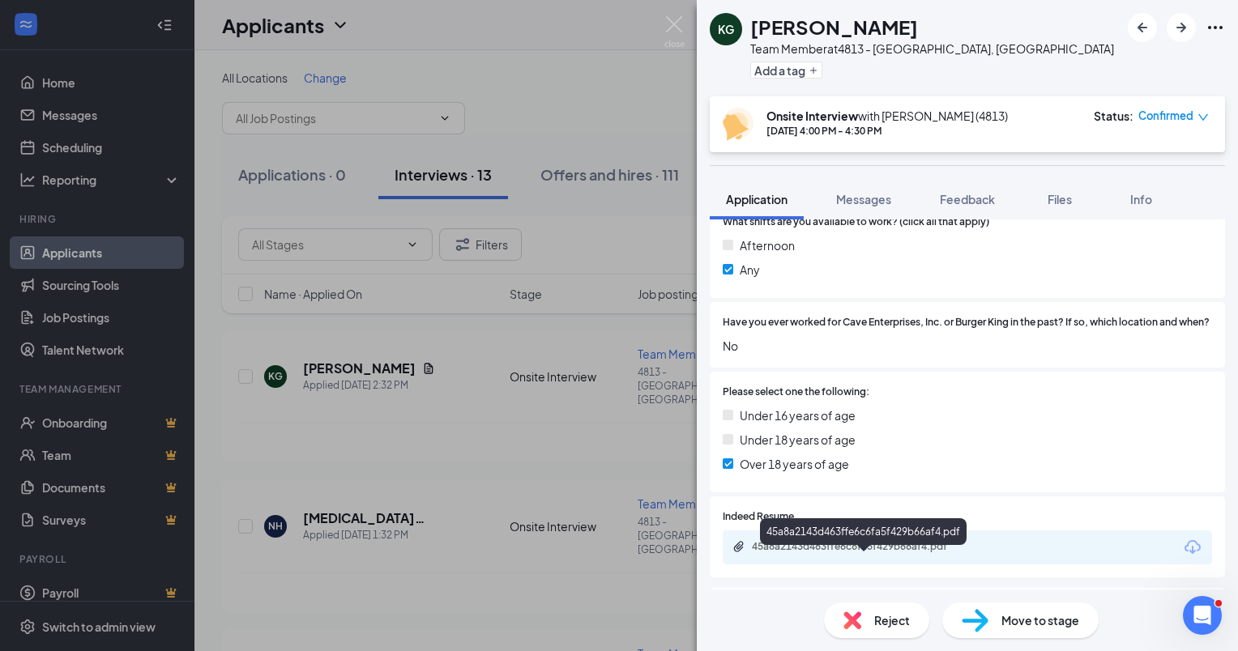
click at [855, 553] on div "45a8a2143d463ffe6c6fa5f429b66af4.pdf" at bounding box center [865, 546] width 227 height 13
click at [615, 427] on div "KG [PERSON_NAME] Team Member at 4813 - [GEOGRAPHIC_DATA], [GEOGRAPHIC_DATA] Add…" at bounding box center [619, 325] width 1238 height 651
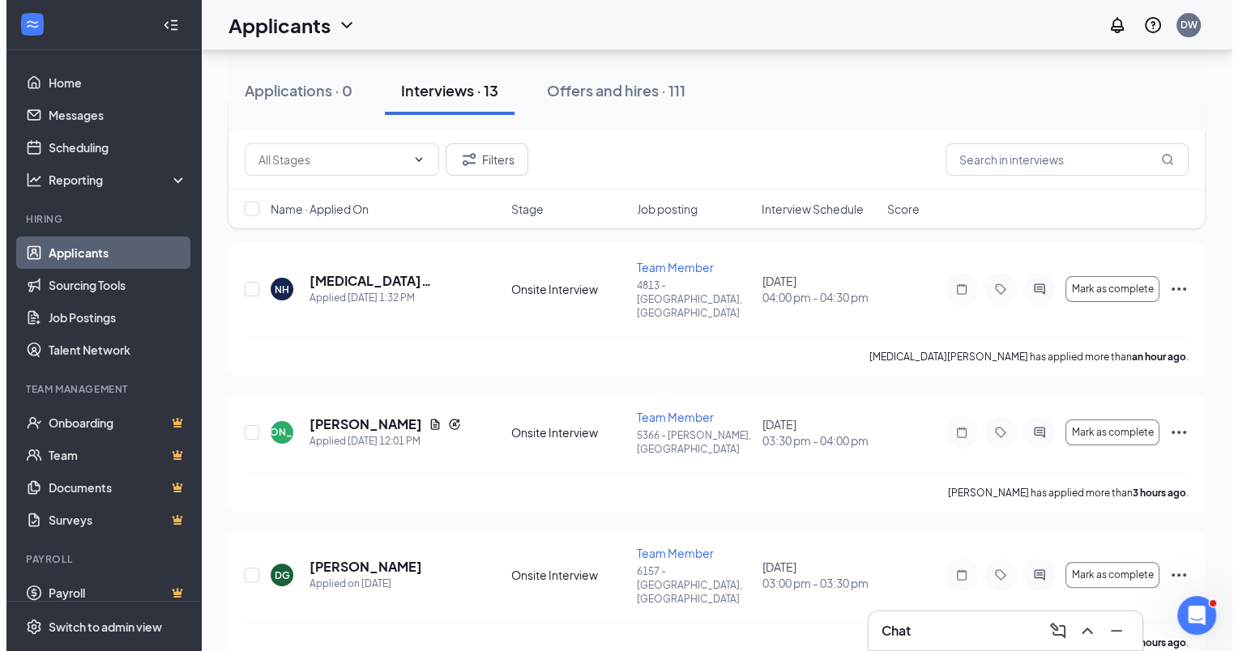
scroll to position [243, 0]
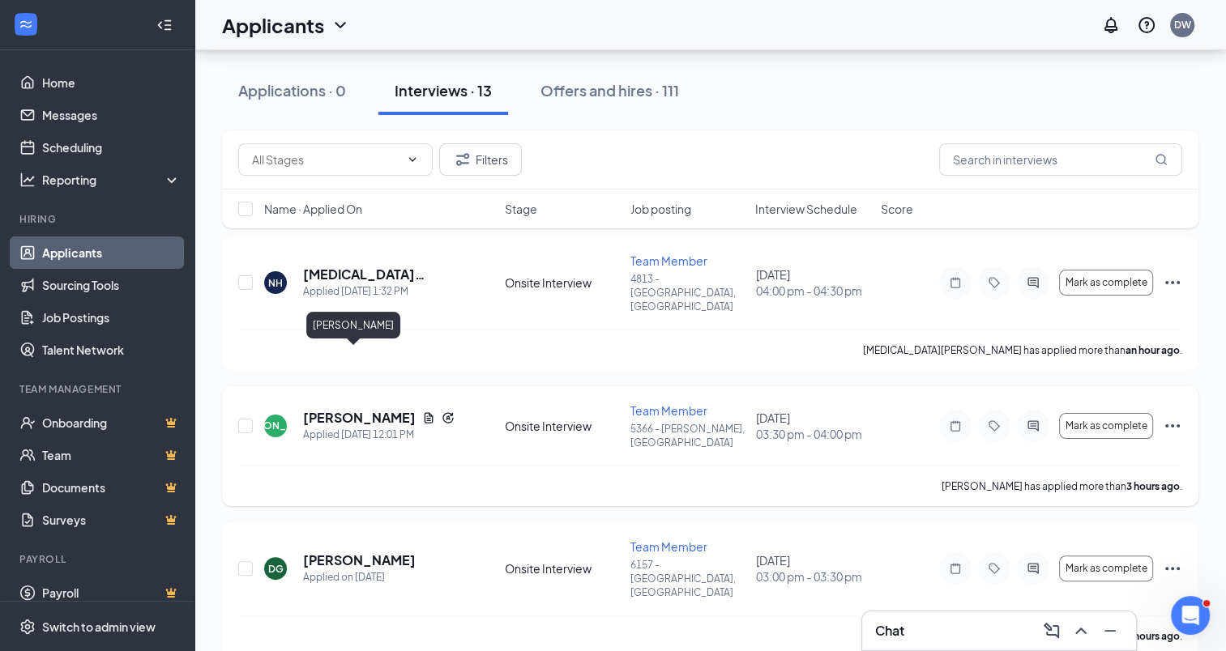
click at [347, 409] on h5 "[PERSON_NAME]" at bounding box center [359, 418] width 113 height 18
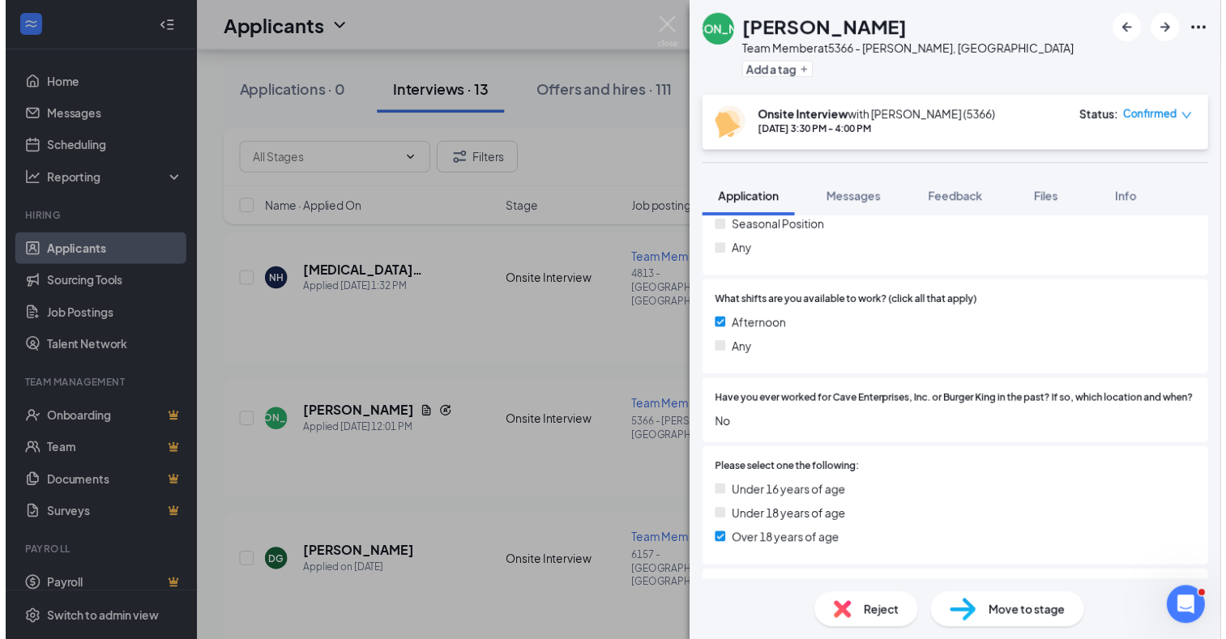
scroll to position [324, 0]
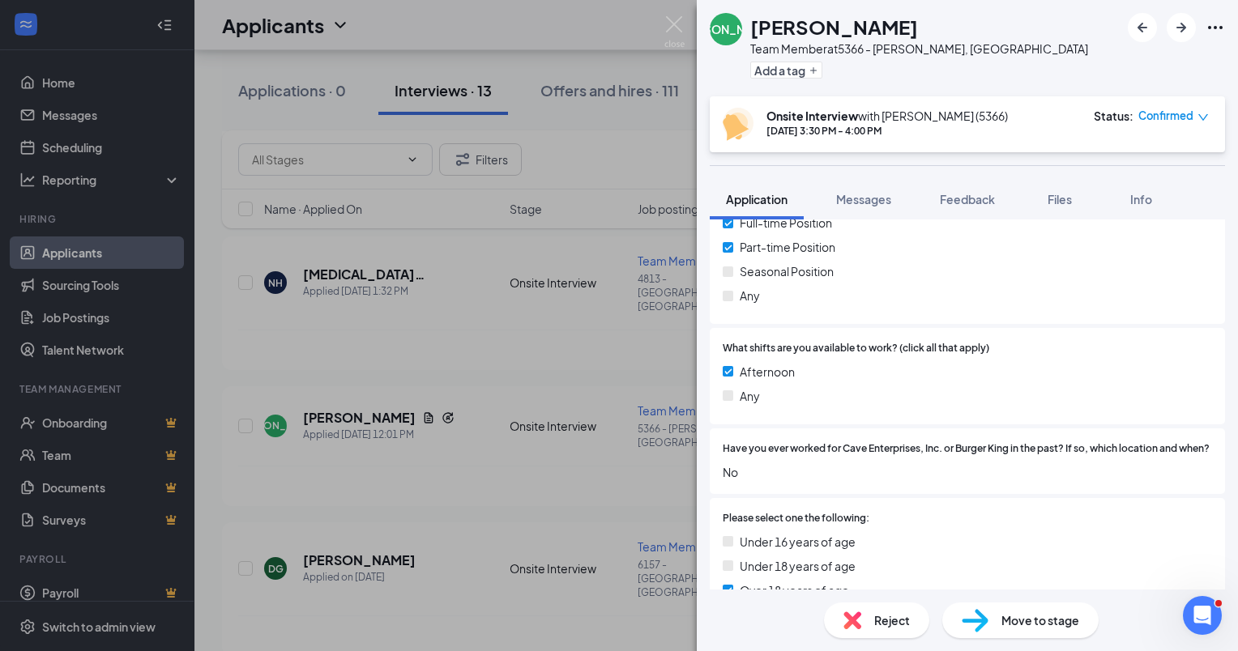
click at [443, 431] on div "[PERSON_NAME] [PERSON_NAME] Team Member at 5366 - Menasha, [GEOGRAPHIC_DATA] Ad…" at bounding box center [619, 325] width 1238 height 651
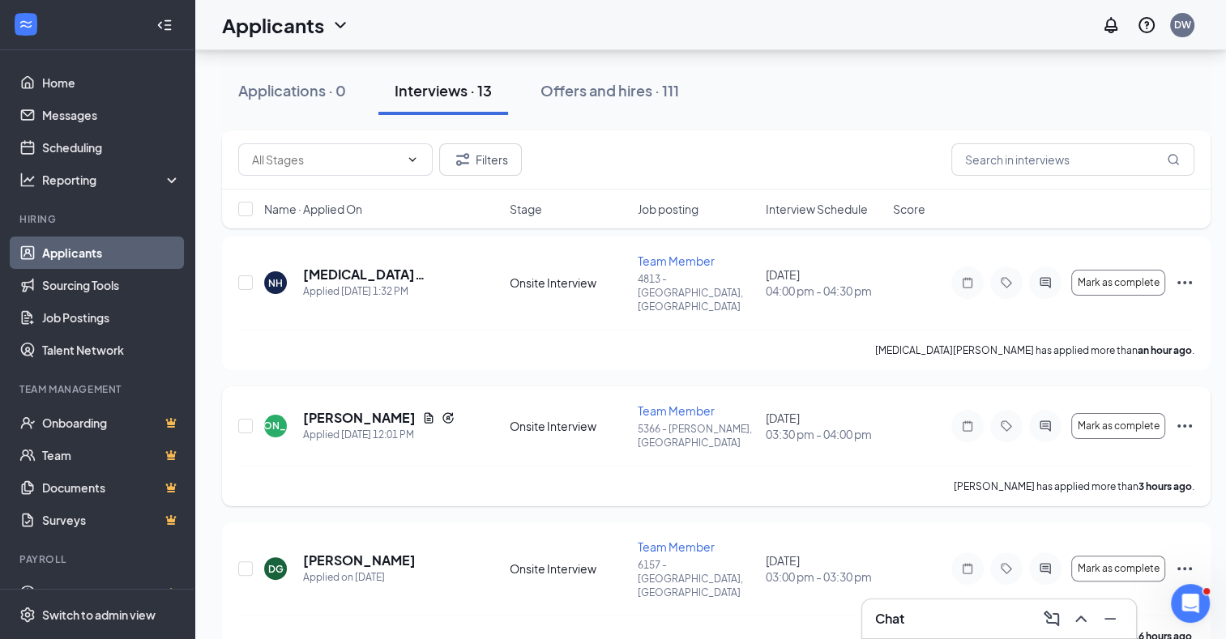
click at [1179, 416] on icon "Ellipses" at bounding box center [1184, 425] width 19 height 19
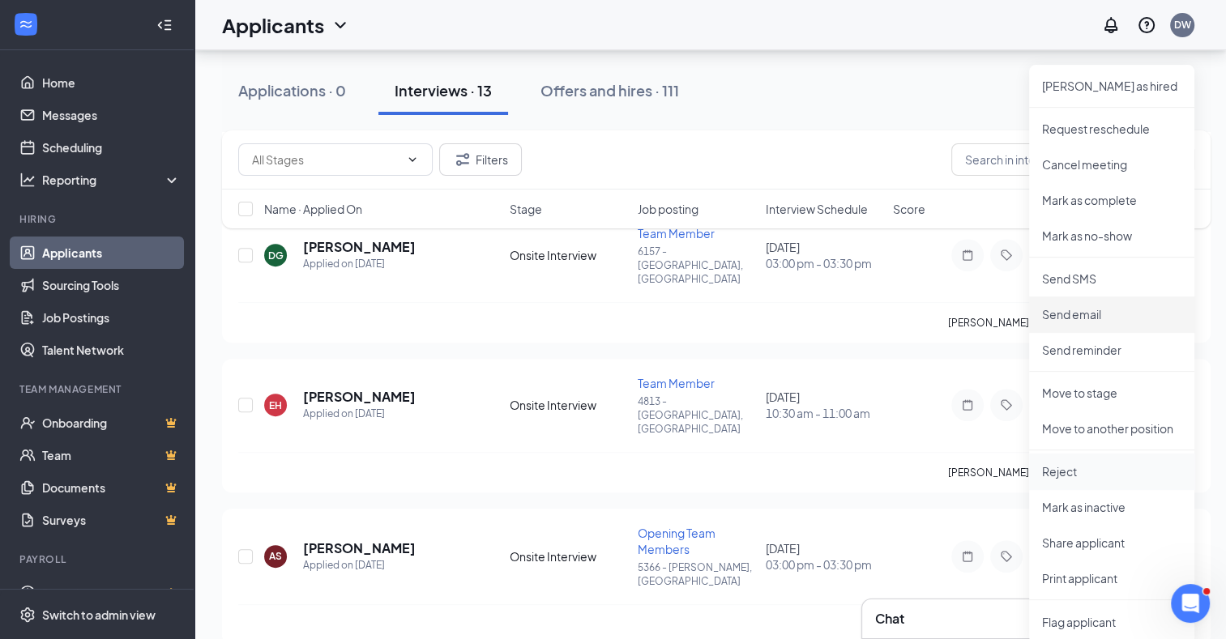
scroll to position [567, 0]
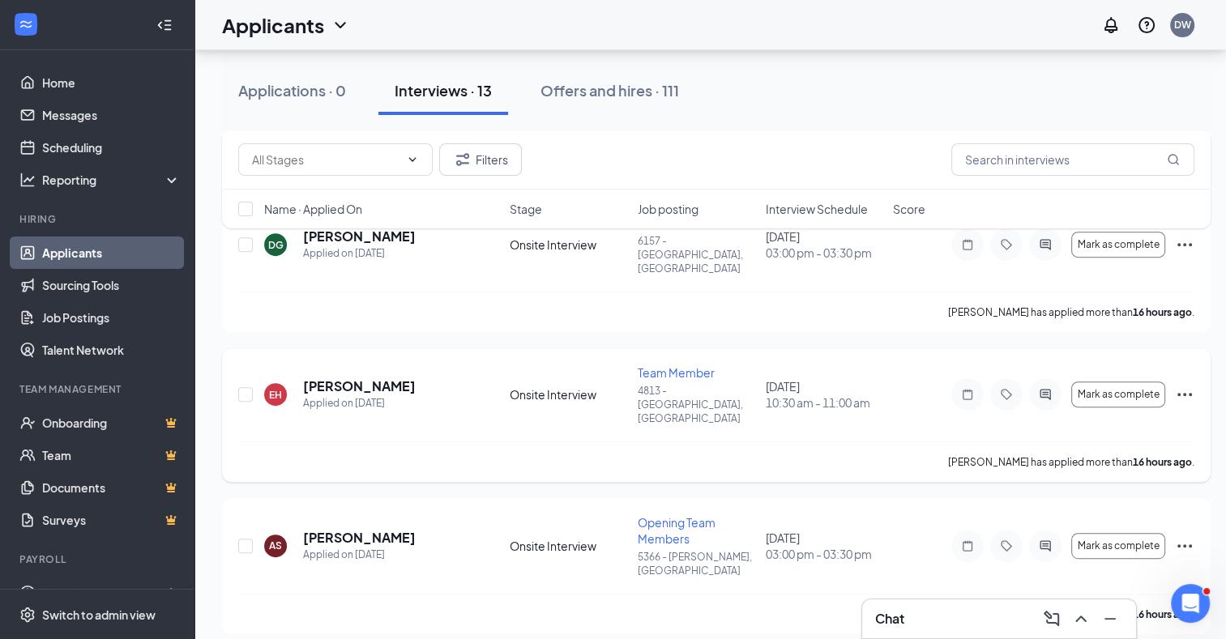
click at [456, 441] on div "[PERSON_NAME] has applied more than 16 hours ago ." at bounding box center [716, 461] width 956 height 41
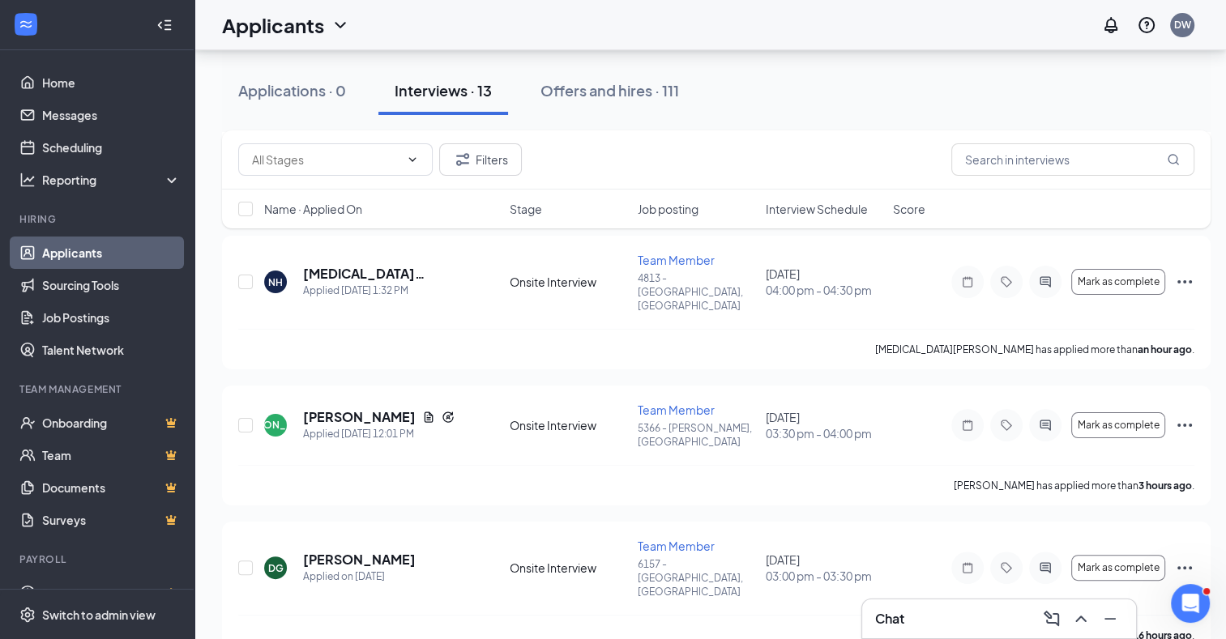
scroll to position [243, 0]
